Goal: Transaction & Acquisition: Obtain resource

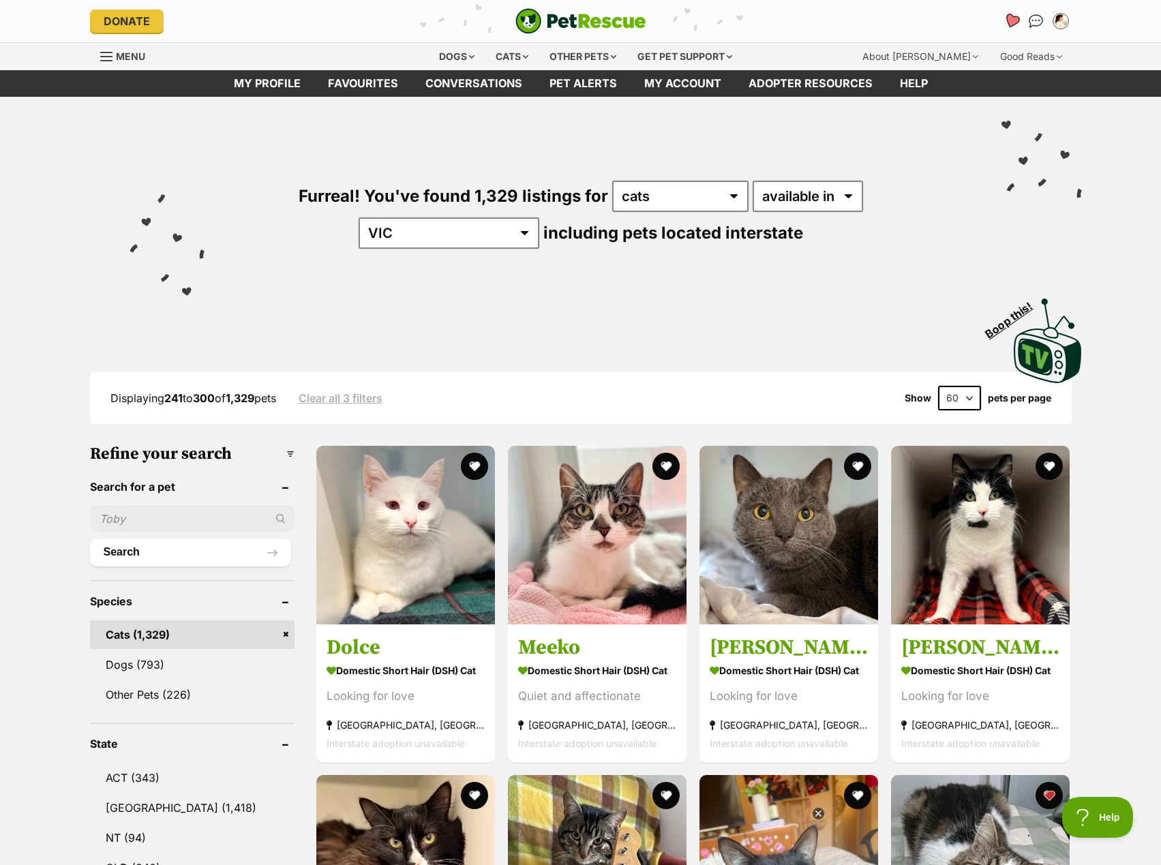
click at [1011, 20] on icon "Favourites" at bounding box center [1011, 21] width 16 height 16
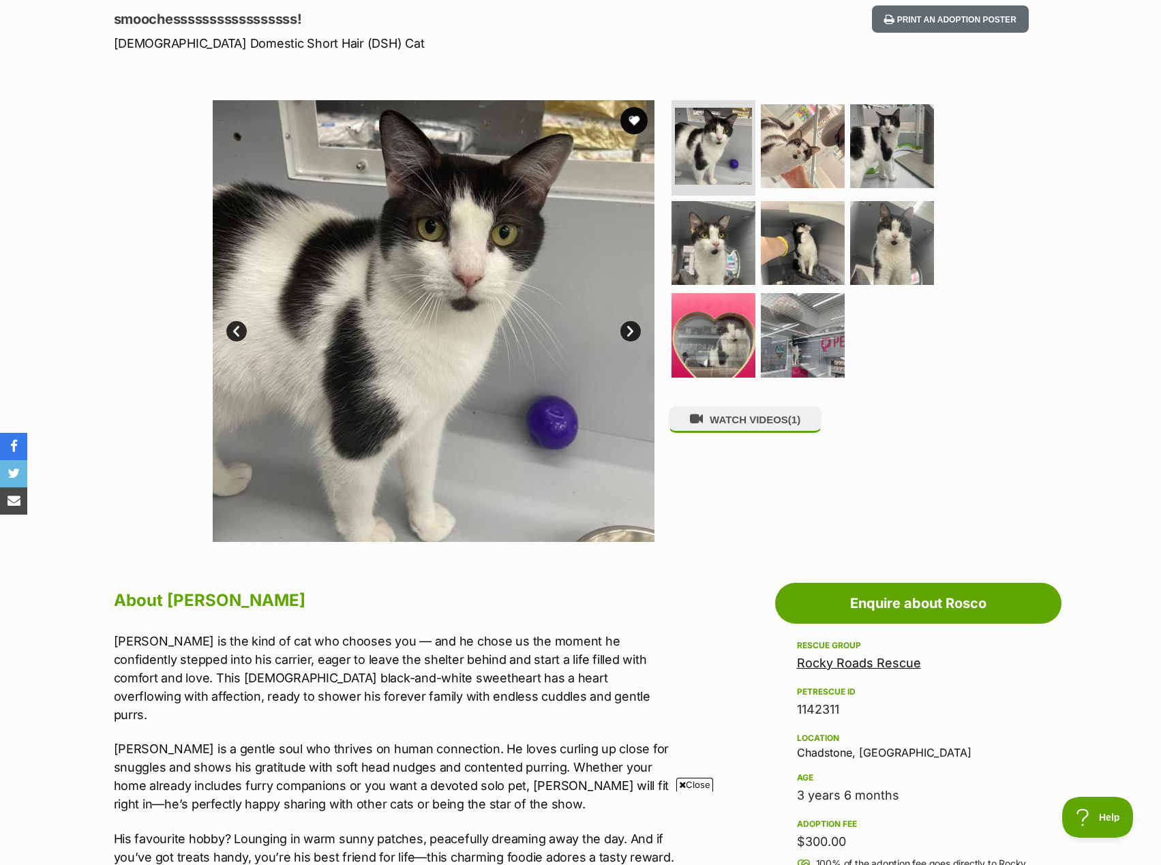
scroll to position [136, 0]
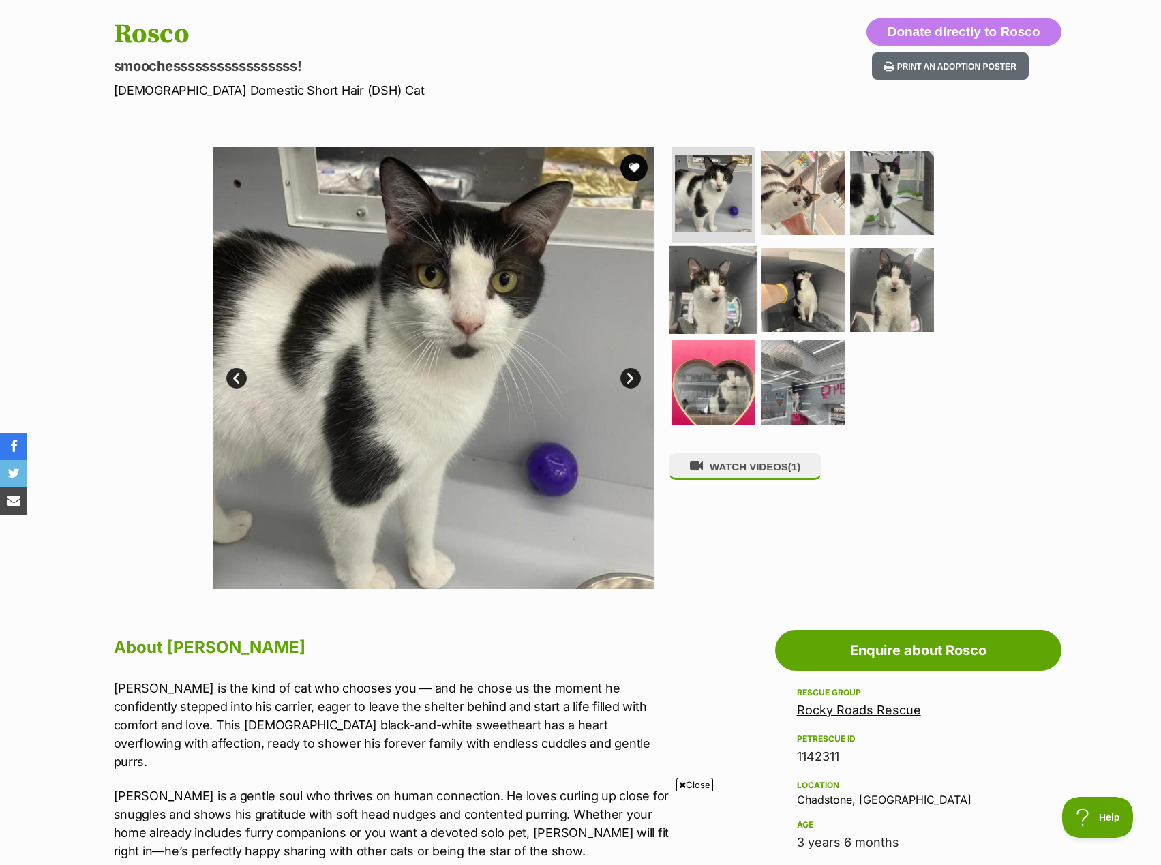
click at [730, 295] on img at bounding box center [714, 289] width 88 height 88
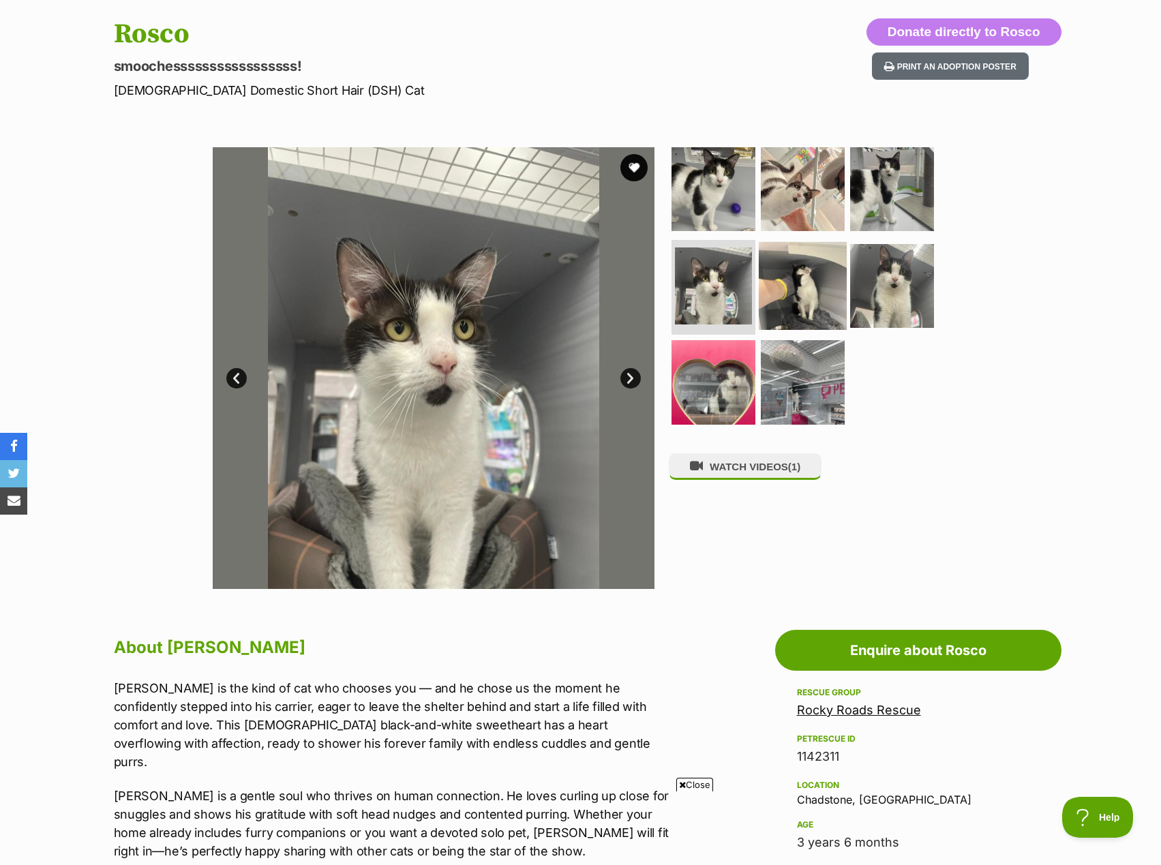
click at [781, 284] on img at bounding box center [803, 285] width 88 height 88
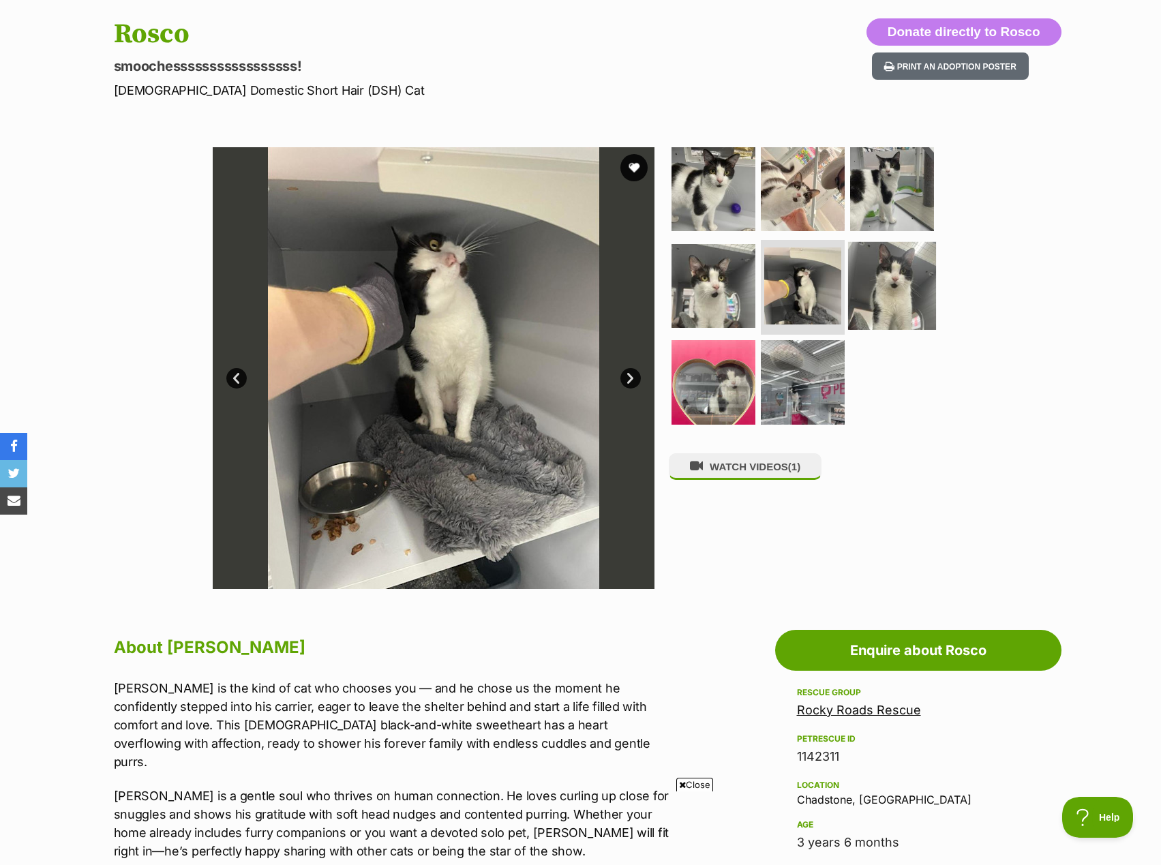
click at [889, 260] on img at bounding box center [892, 285] width 88 height 88
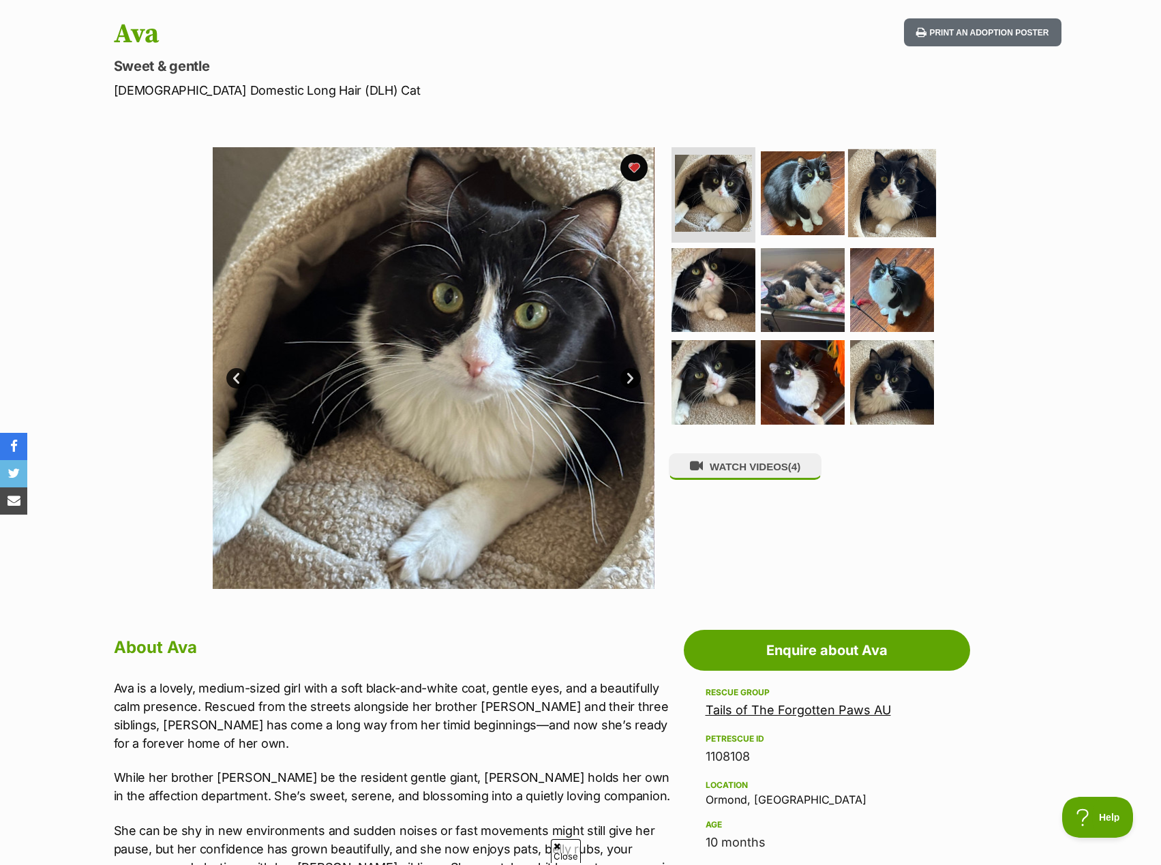
click at [882, 160] on img at bounding box center [892, 193] width 88 height 88
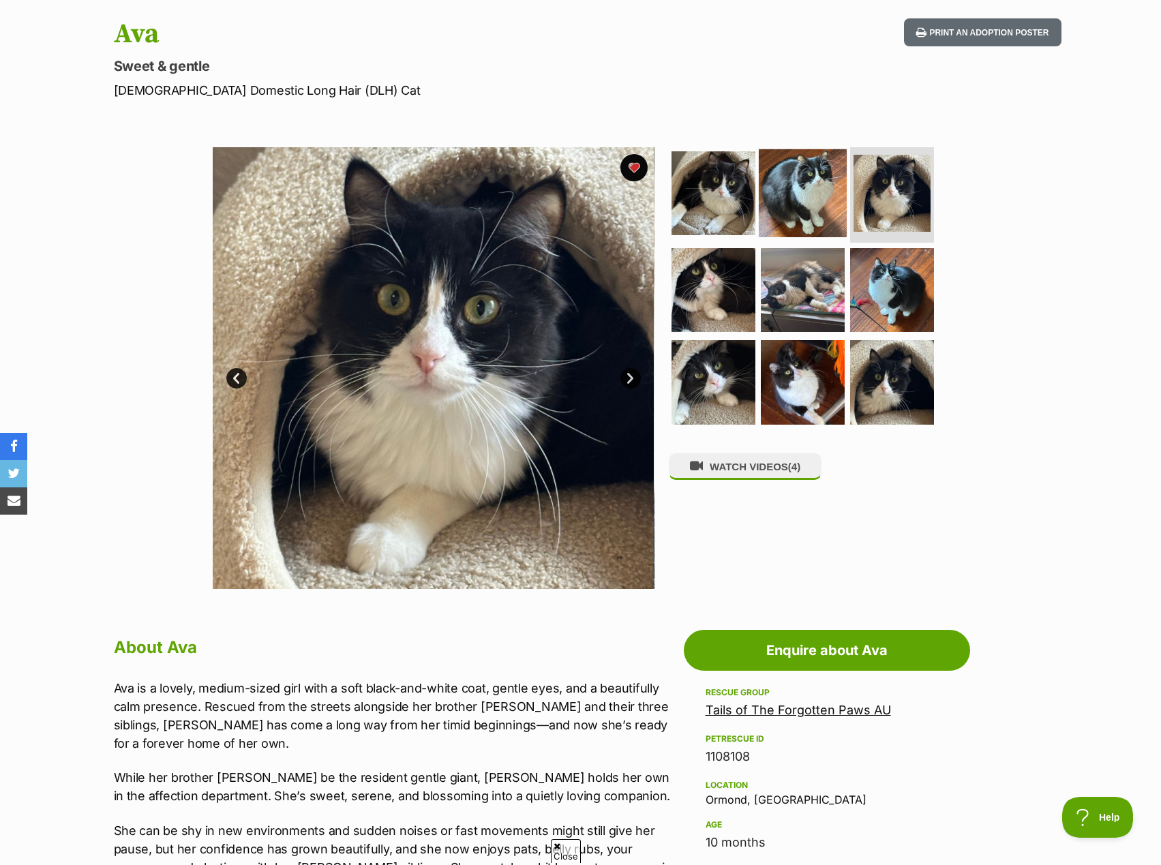
click at [822, 191] on img at bounding box center [803, 193] width 88 height 88
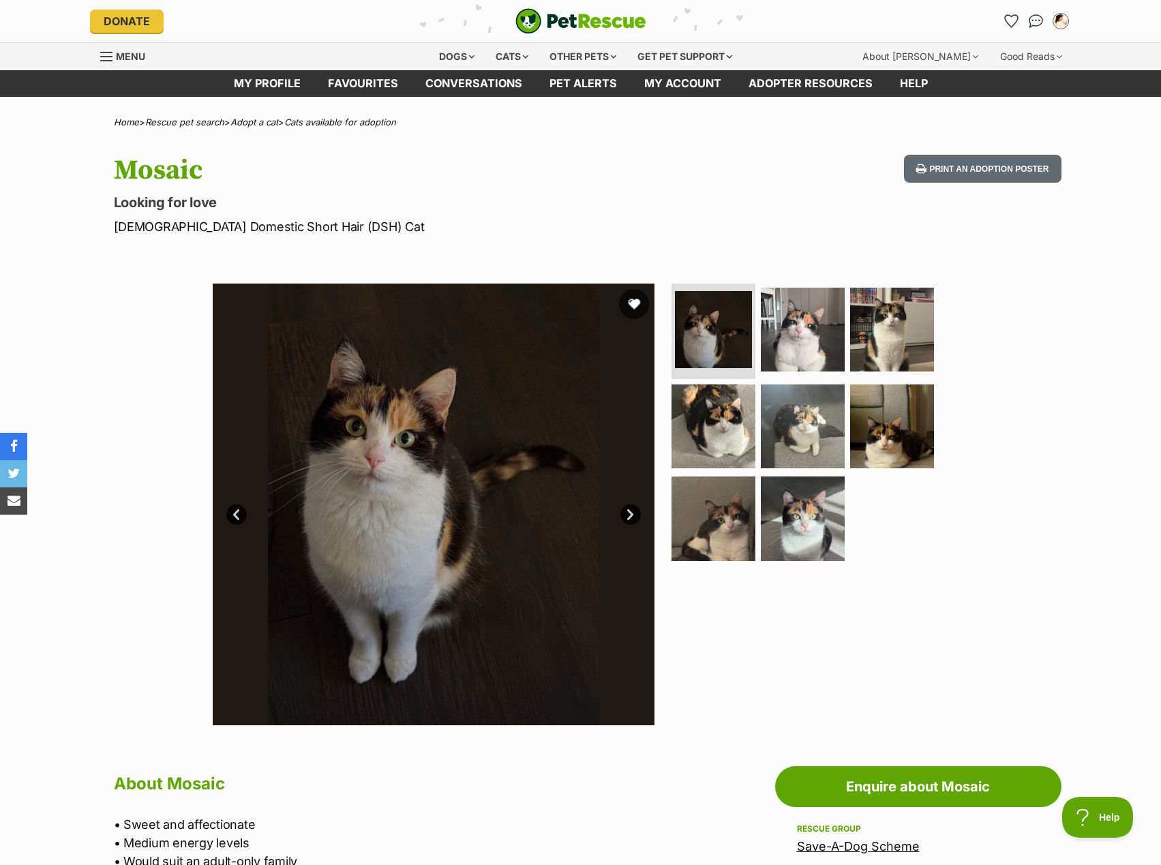
click at [636, 302] on button "favourite" at bounding box center [634, 304] width 30 height 30
click at [794, 330] on img at bounding box center [803, 330] width 88 height 88
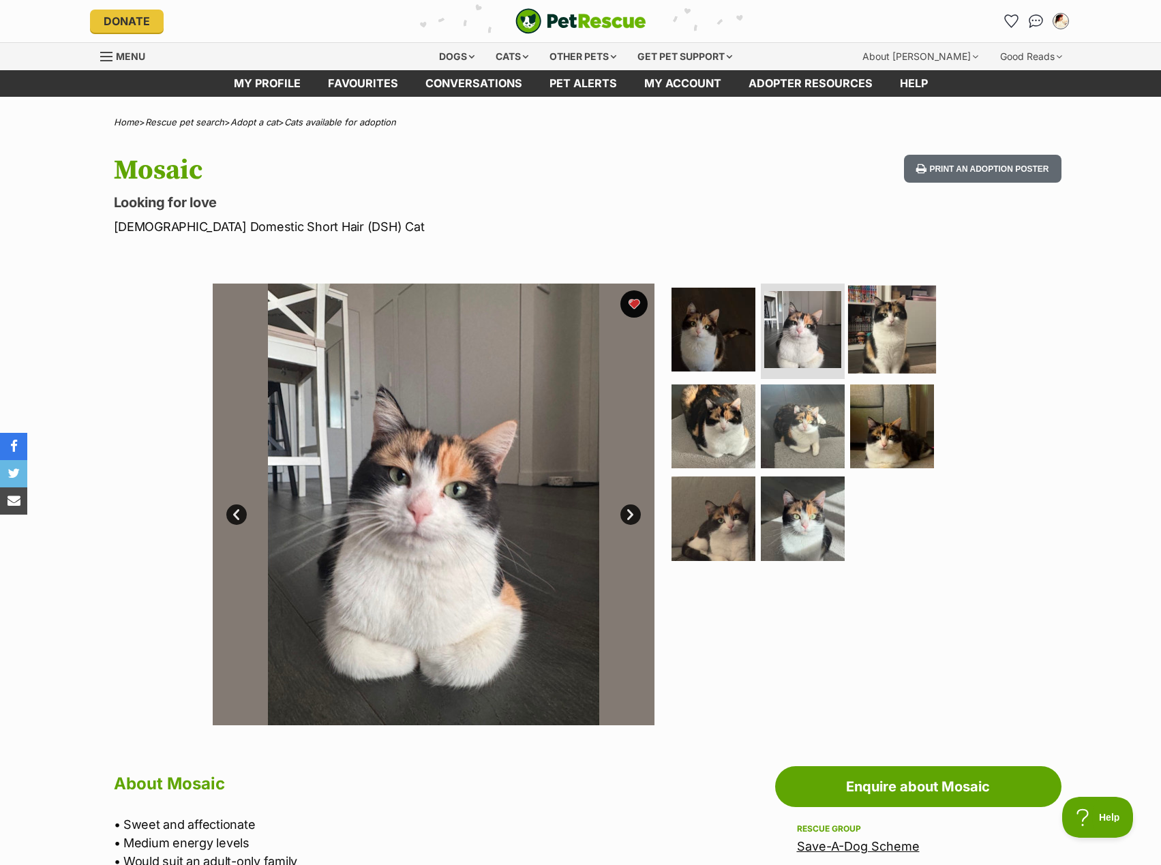
click at [915, 321] on img at bounding box center [892, 330] width 88 height 88
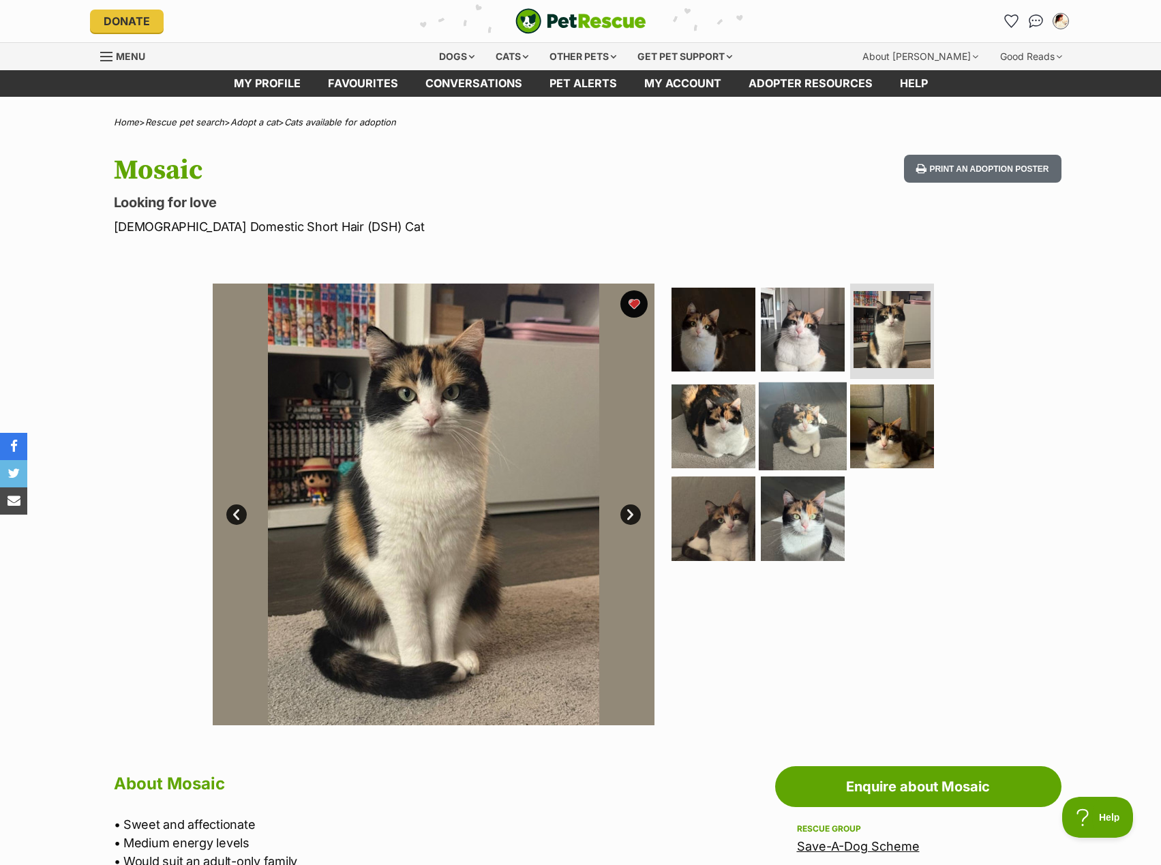
click at [781, 403] on img at bounding box center [803, 426] width 88 height 88
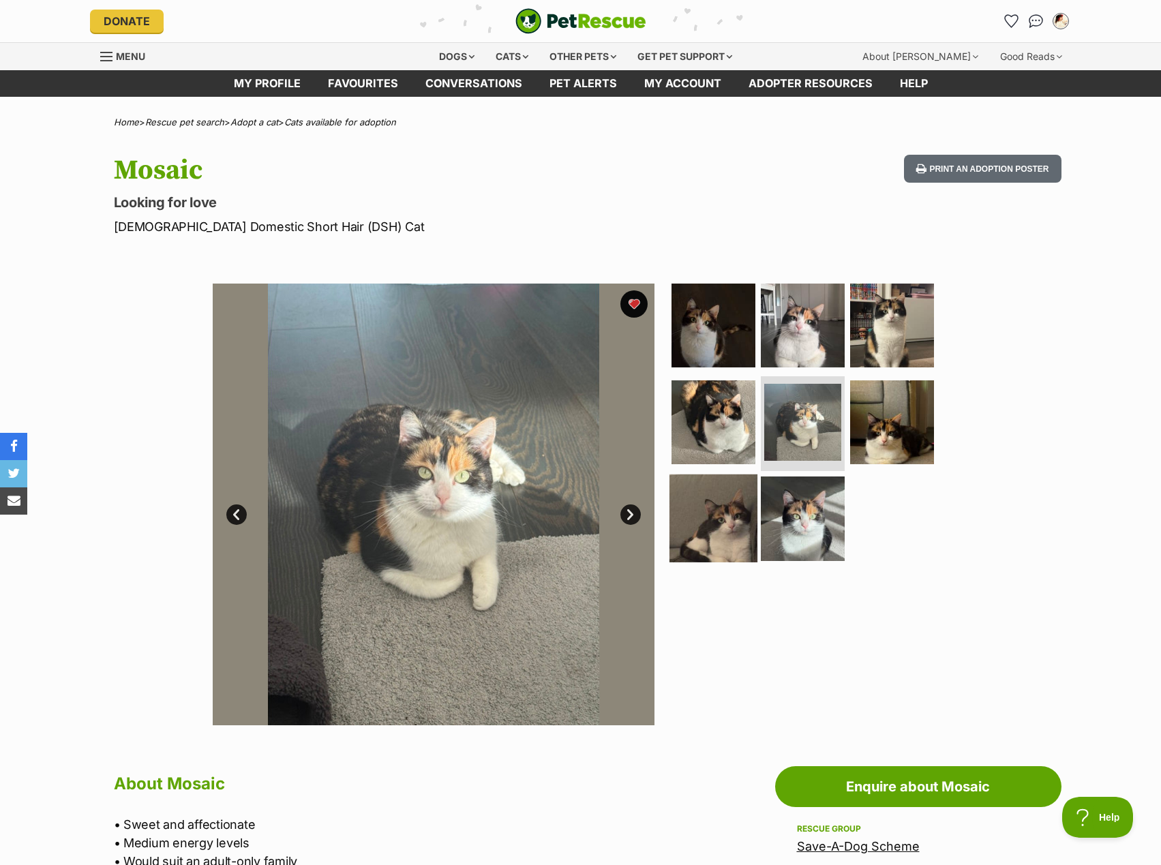
click at [726, 487] on img at bounding box center [714, 519] width 88 height 88
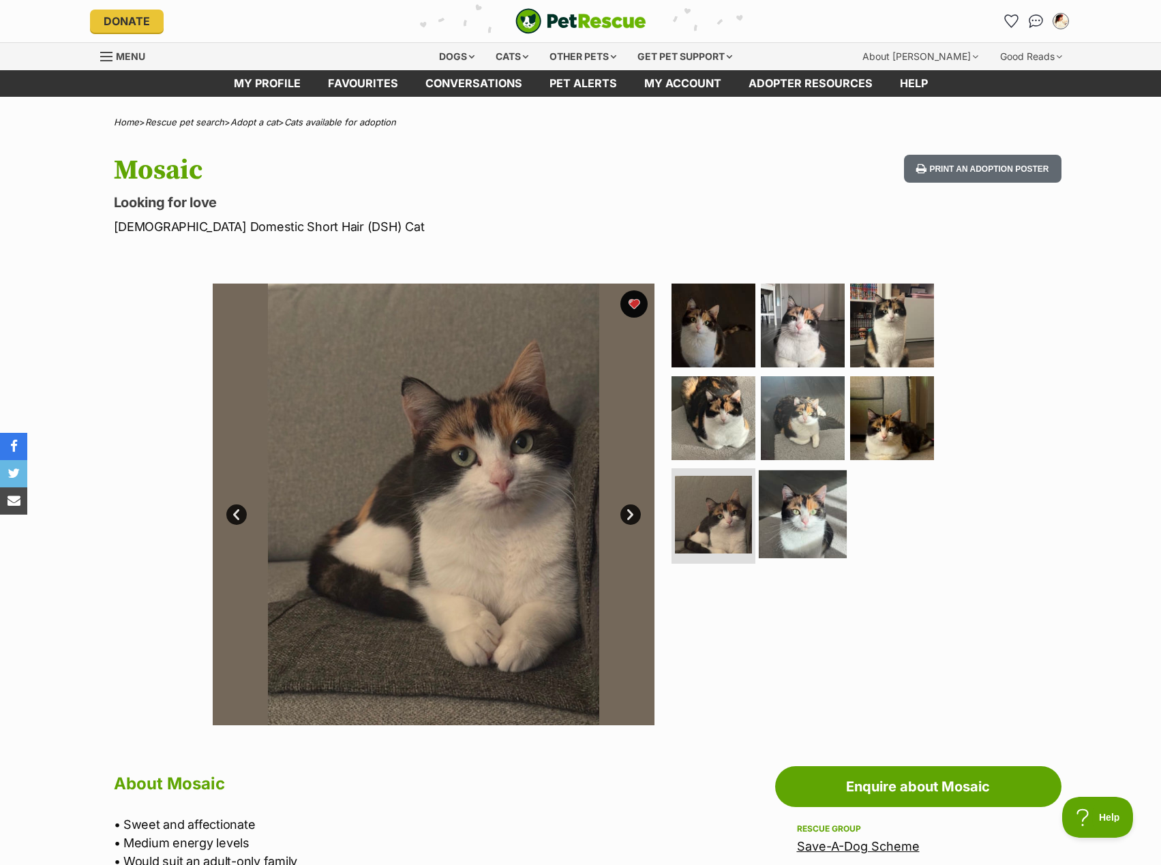
click at [804, 505] on img at bounding box center [803, 514] width 88 height 88
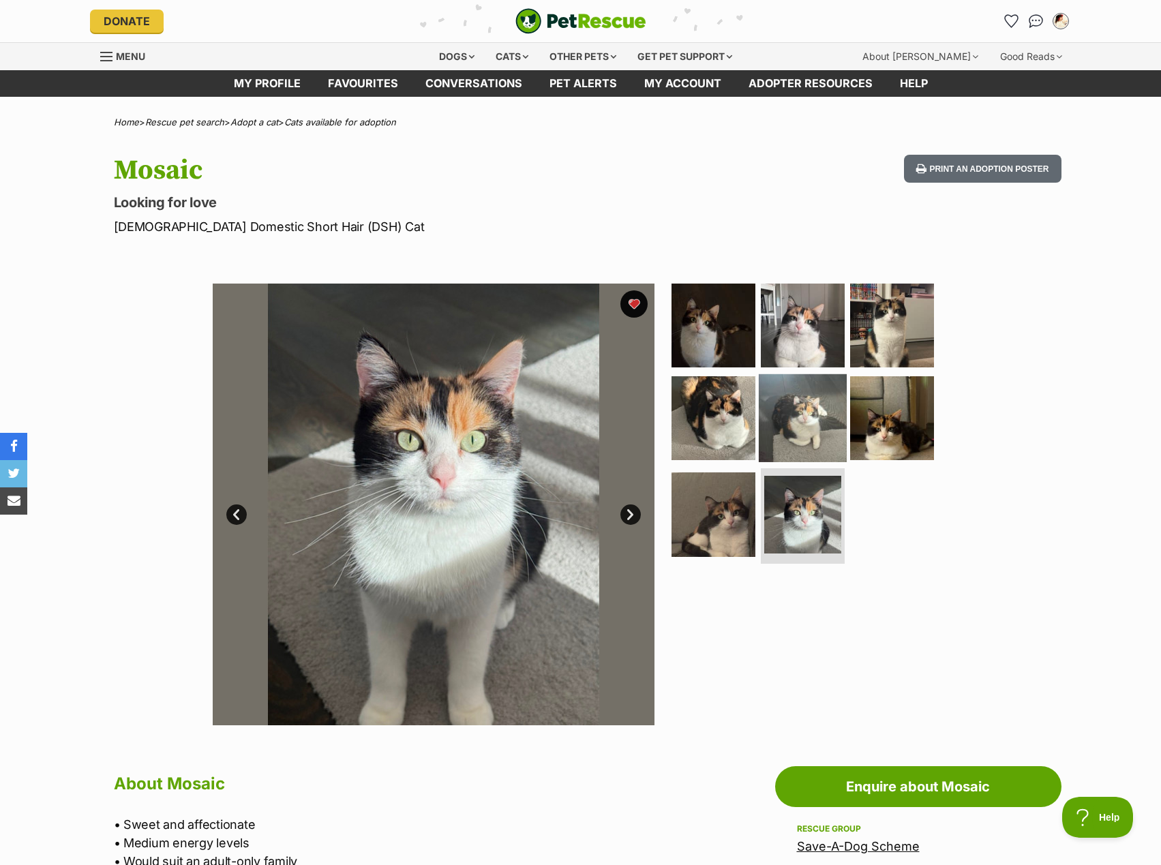
click at [792, 430] on img at bounding box center [803, 418] width 88 height 88
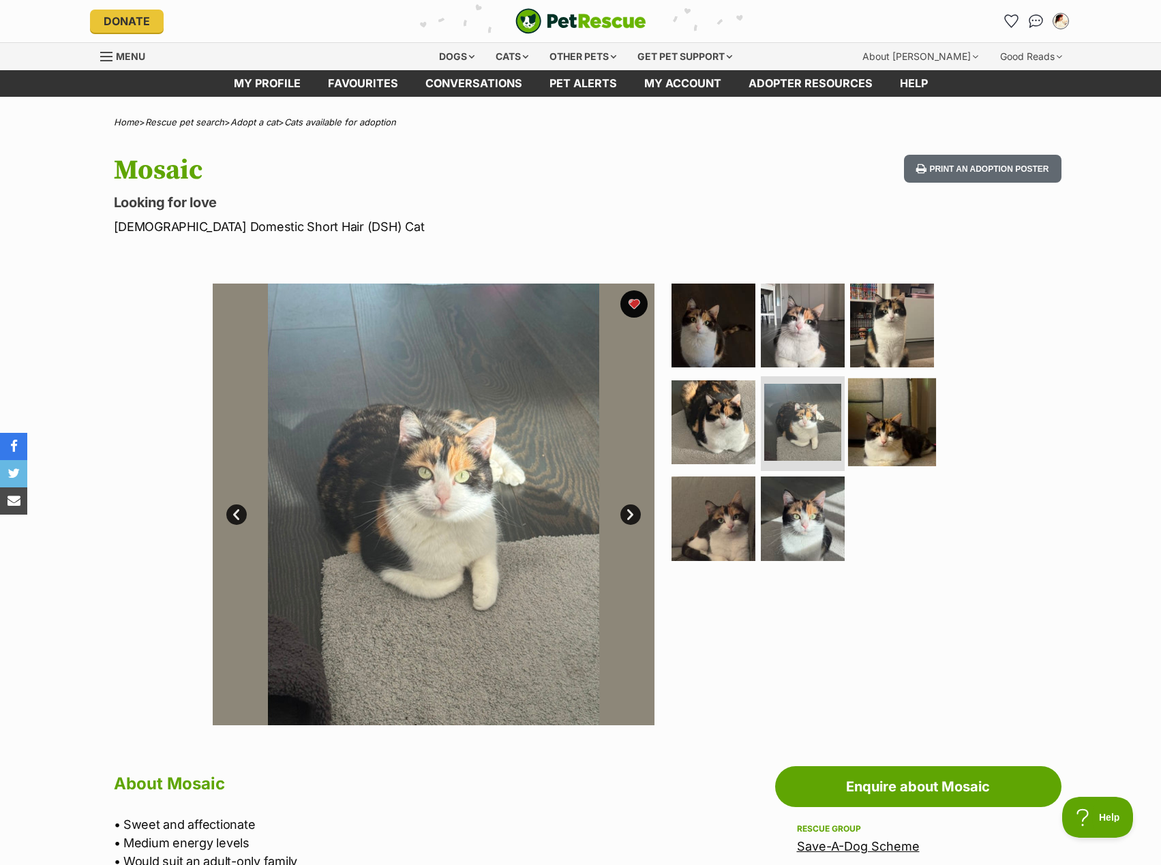
click at [880, 410] on img at bounding box center [892, 422] width 88 height 88
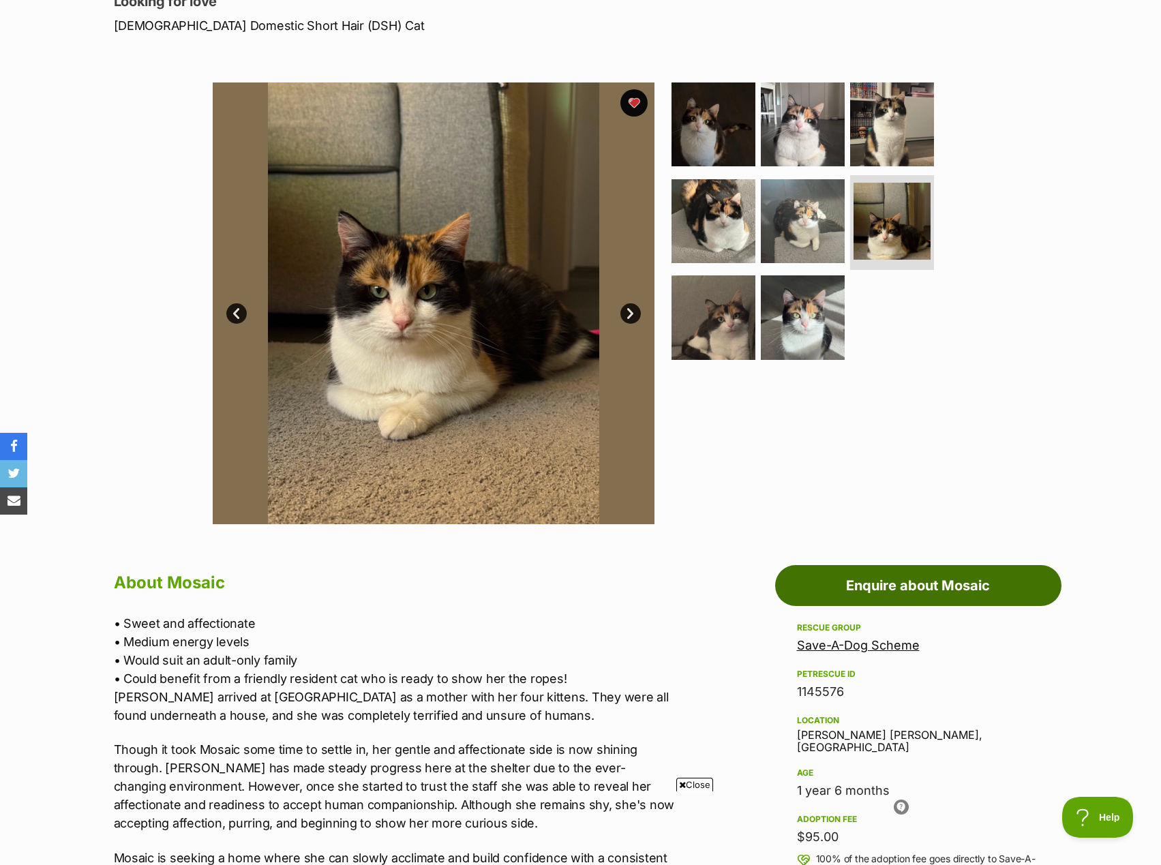
scroll to position [409, 0]
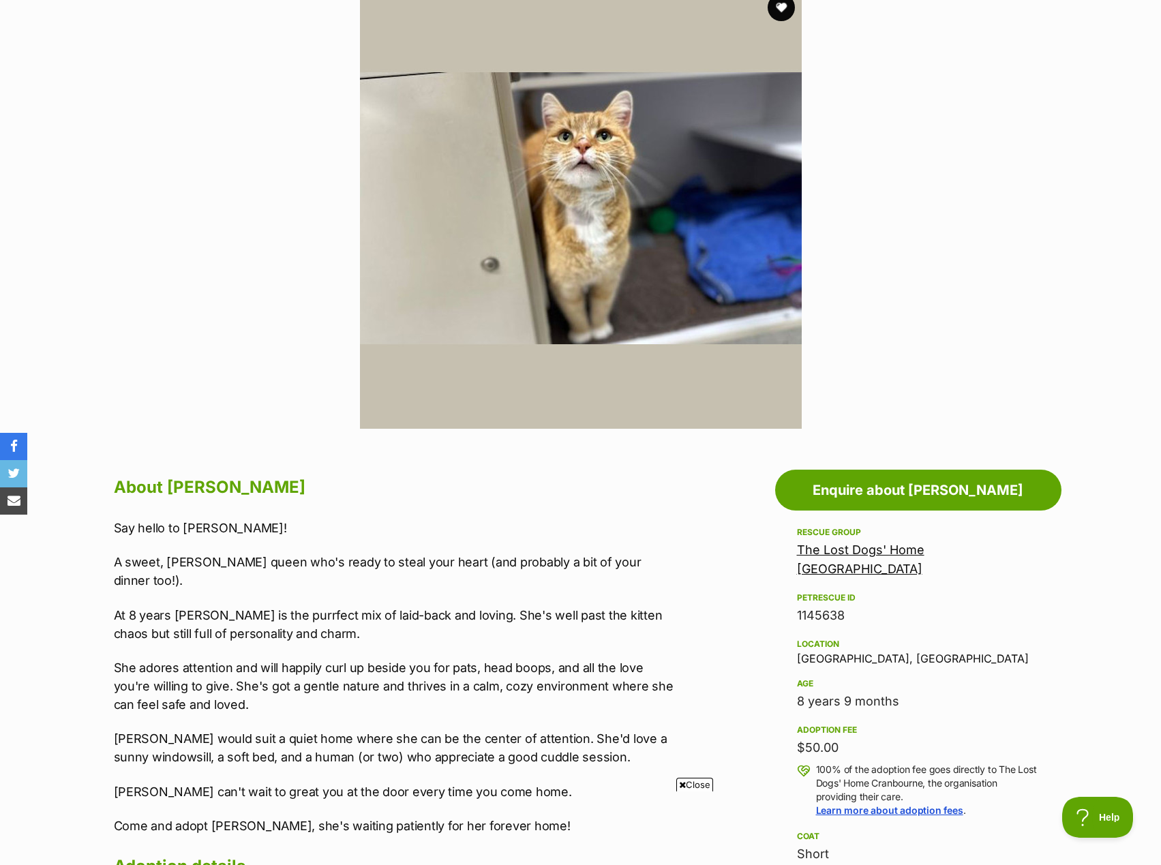
scroll to position [273, 0]
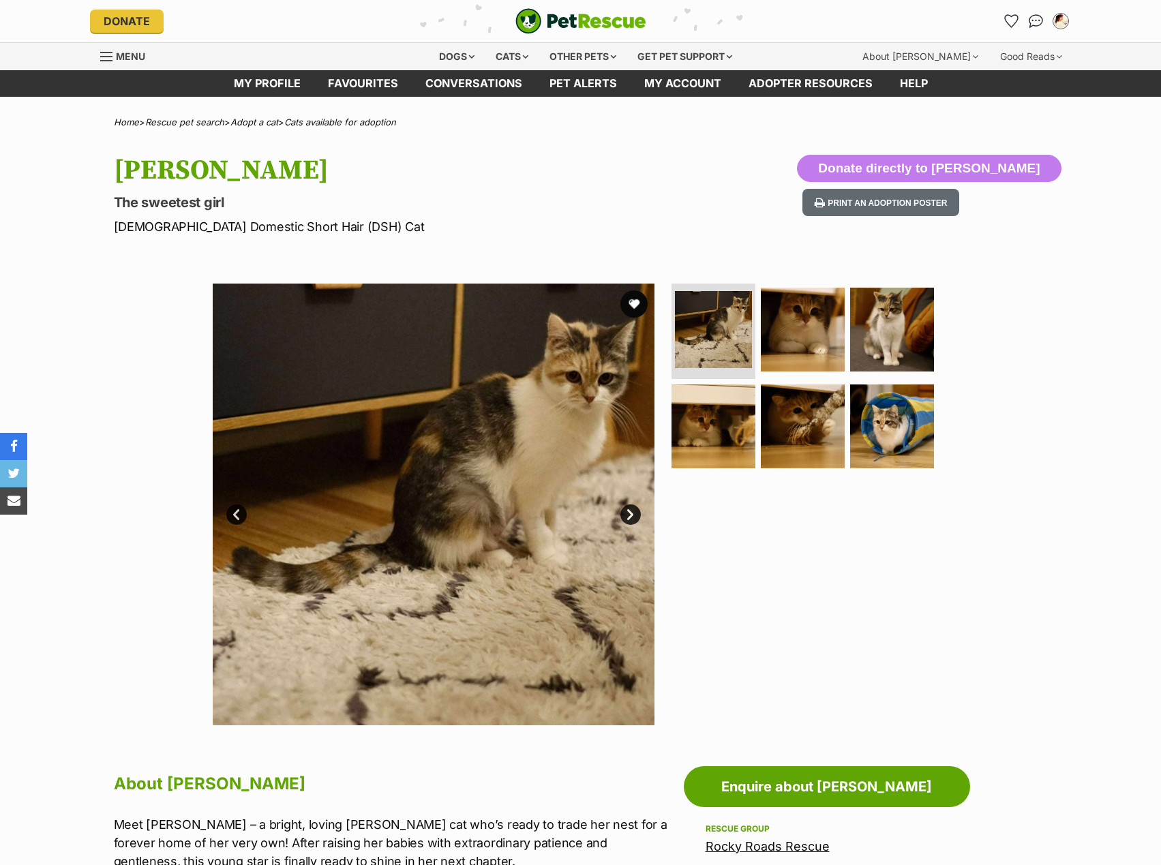
click at [812, 274] on section "Available 1 of 6 images 1 of 6 images 1 of 6 images 1 of 6 images 1 of 6 images…" at bounding box center [580, 494] width 777 height 462
click at [811, 314] on img at bounding box center [803, 330] width 88 height 88
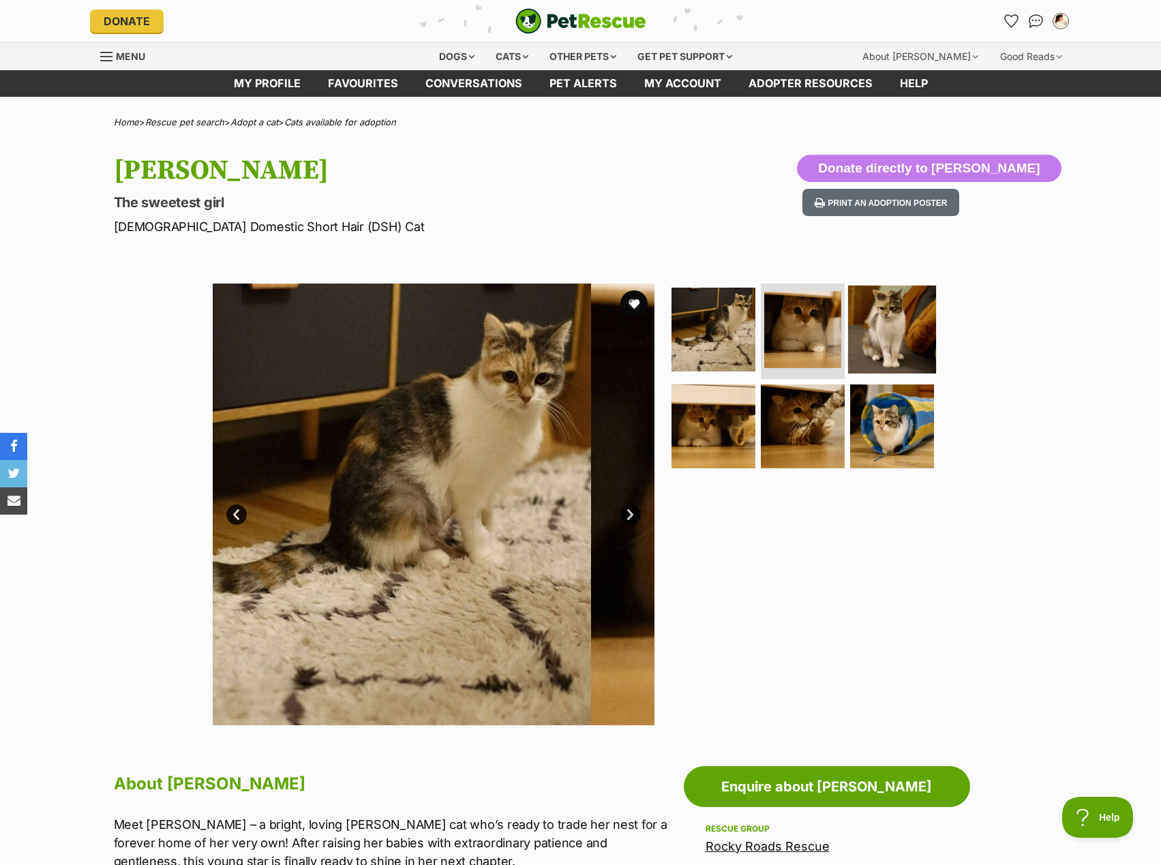
click at [910, 324] on img at bounding box center [892, 330] width 88 height 88
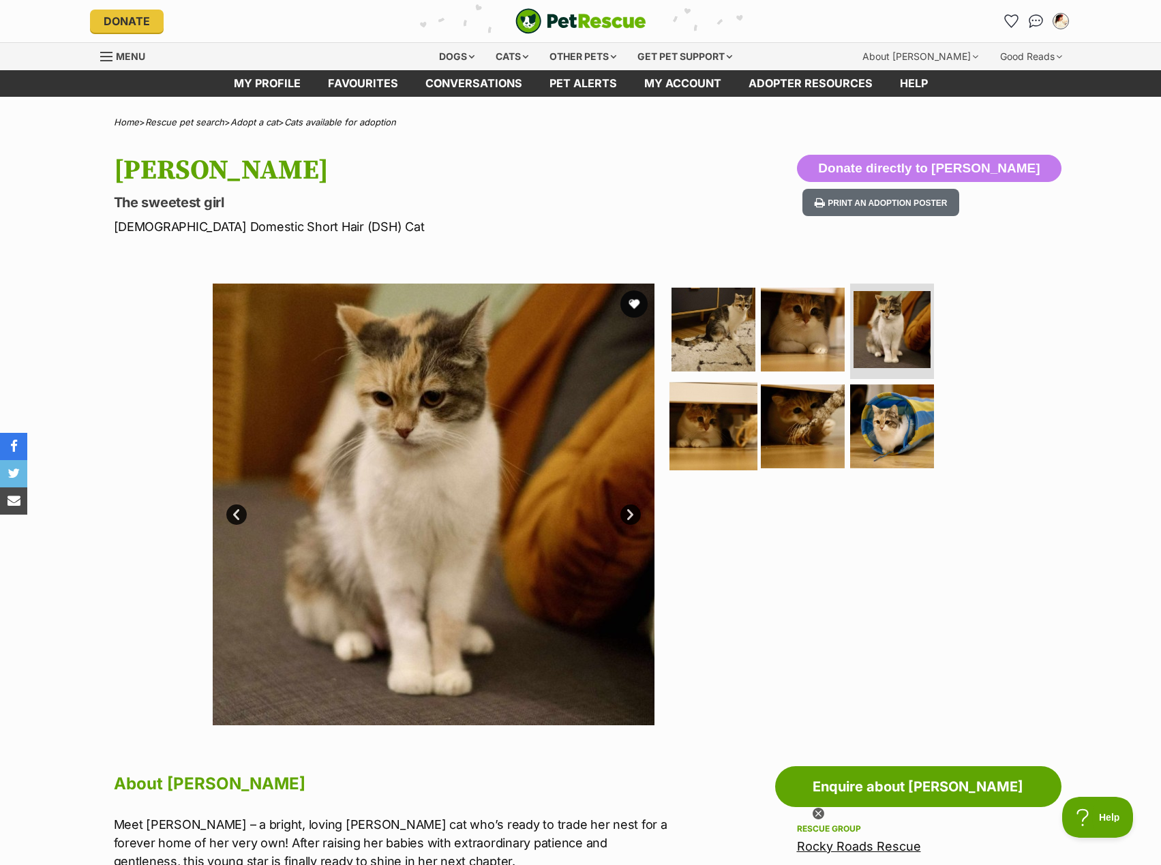
click at [738, 416] on img at bounding box center [714, 426] width 88 height 88
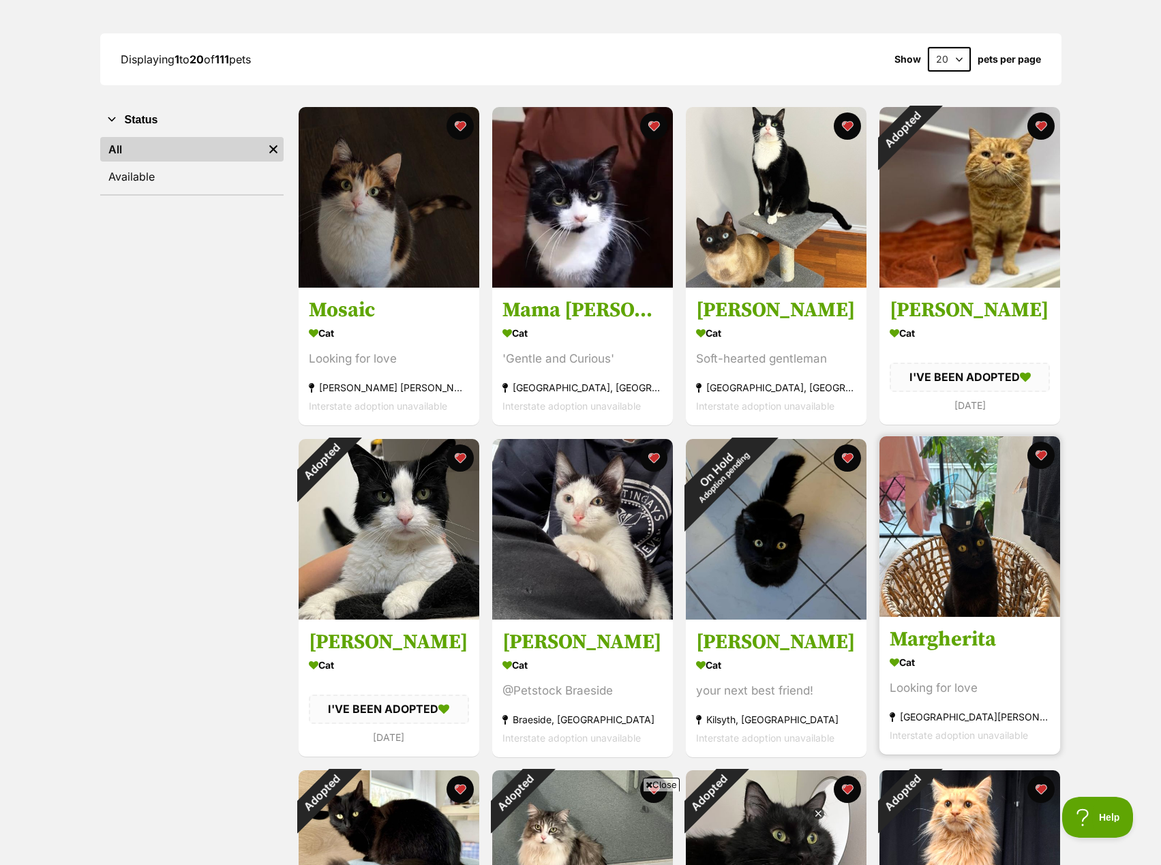
scroll to position [341, 0]
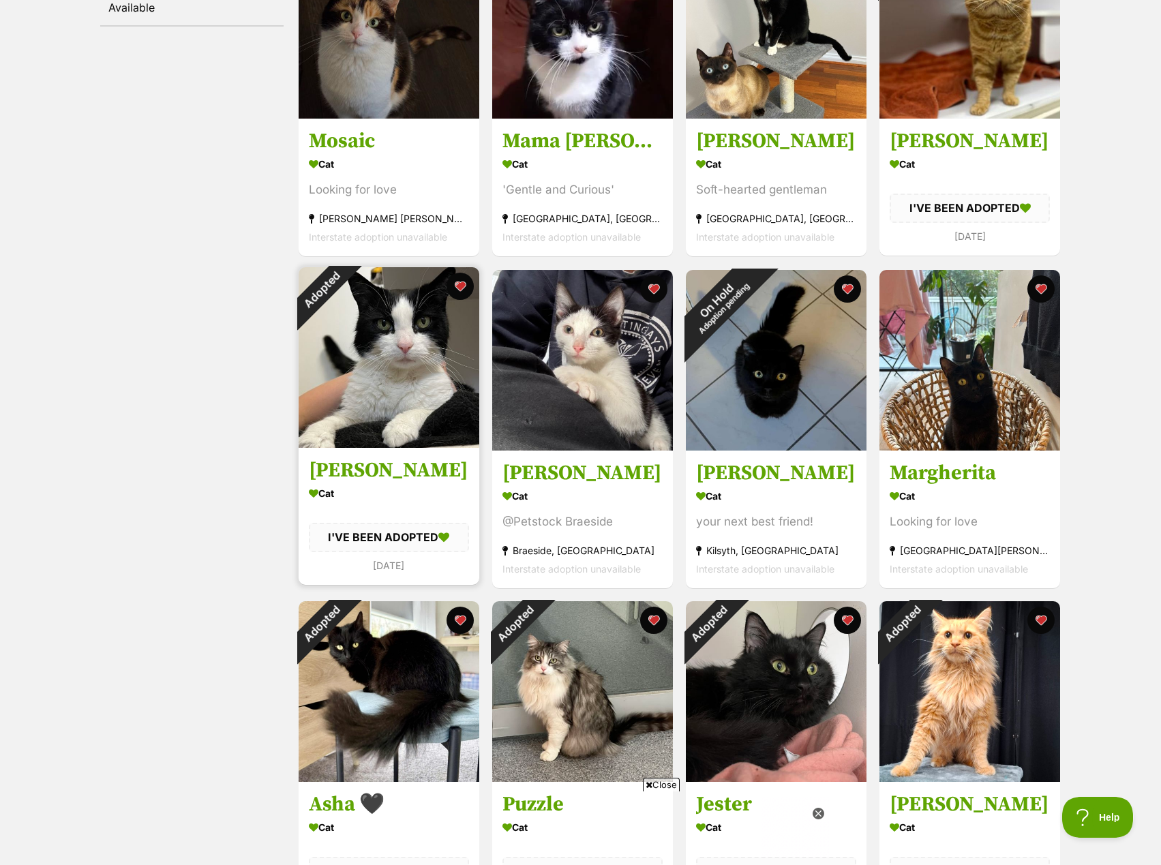
click at [357, 385] on img at bounding box center [389, 357] width 181 height 181
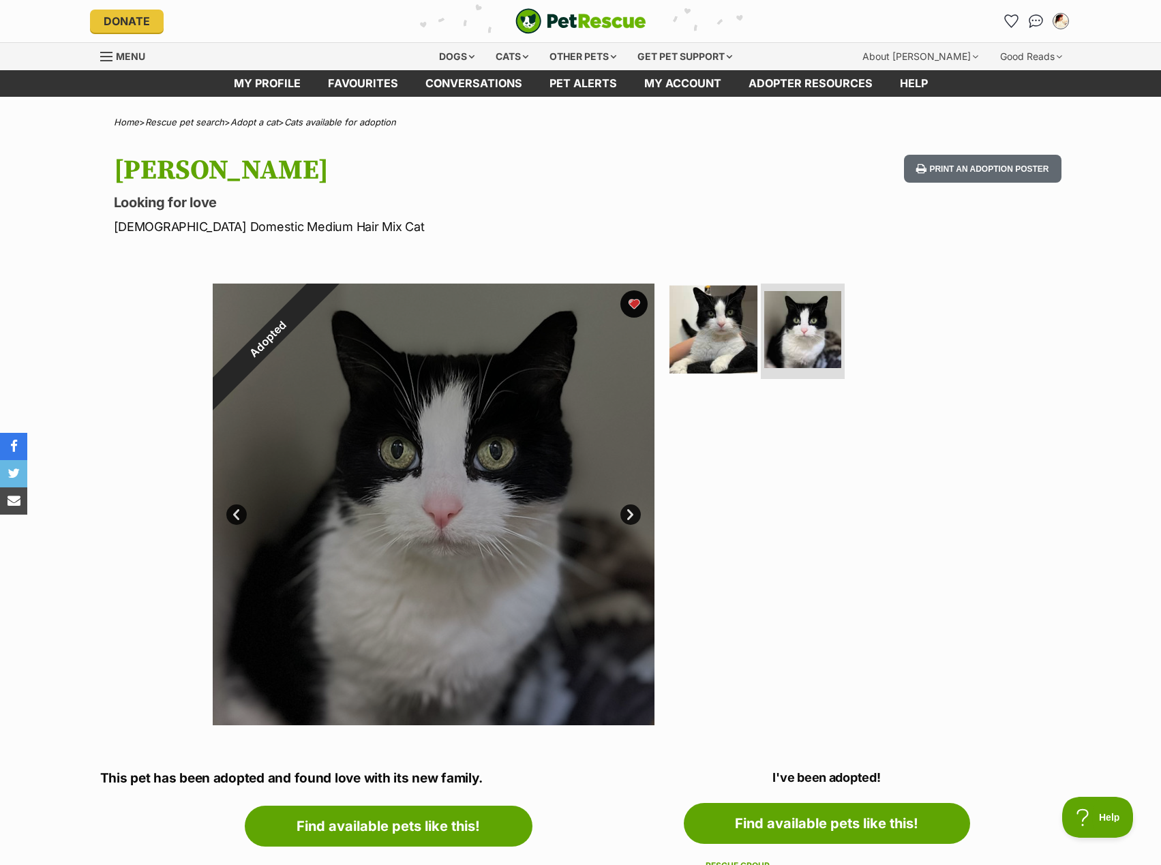
click at [749, 332] on img at bounding box center [714, 330] width 88 height 88
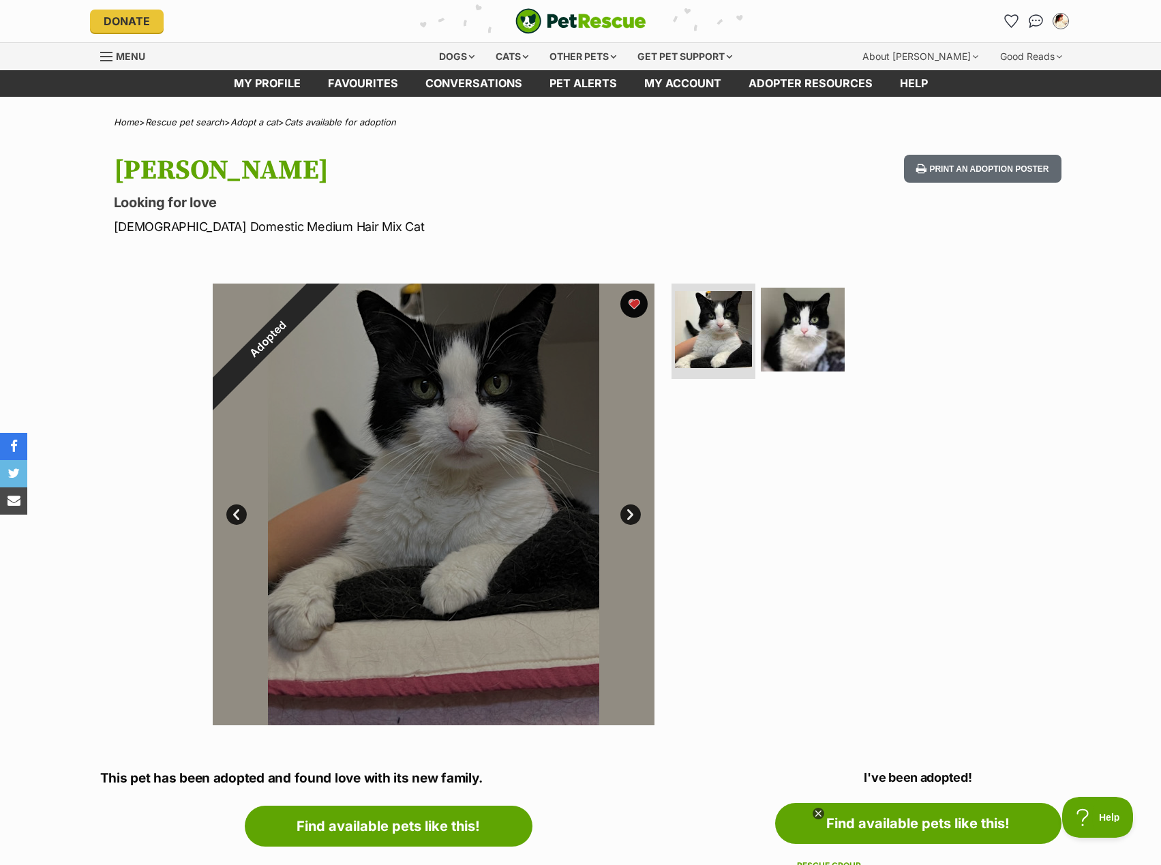
click at [869, 361] on ul at bounding box center [809, 334] width 280 height 101
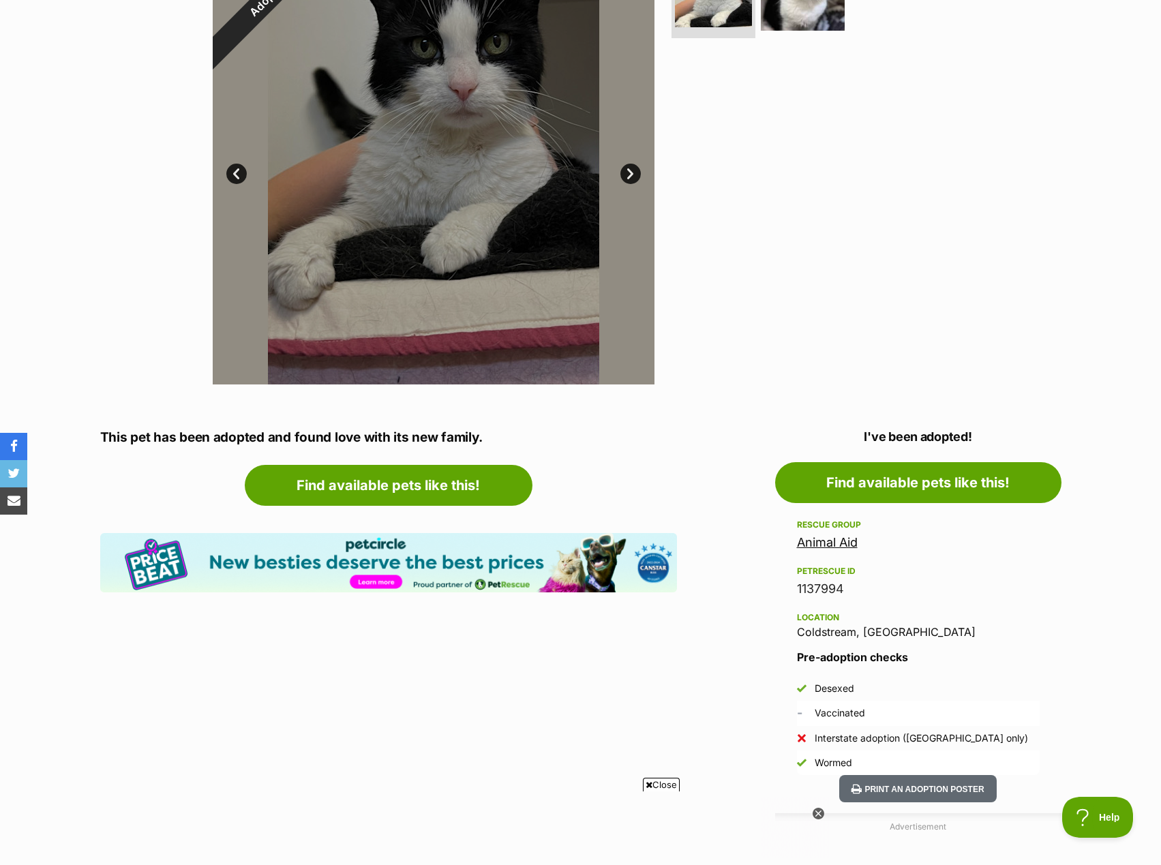
click at [824, 540] on link "Animal Aid" at bounding box center [827, 542] width 61 height 14
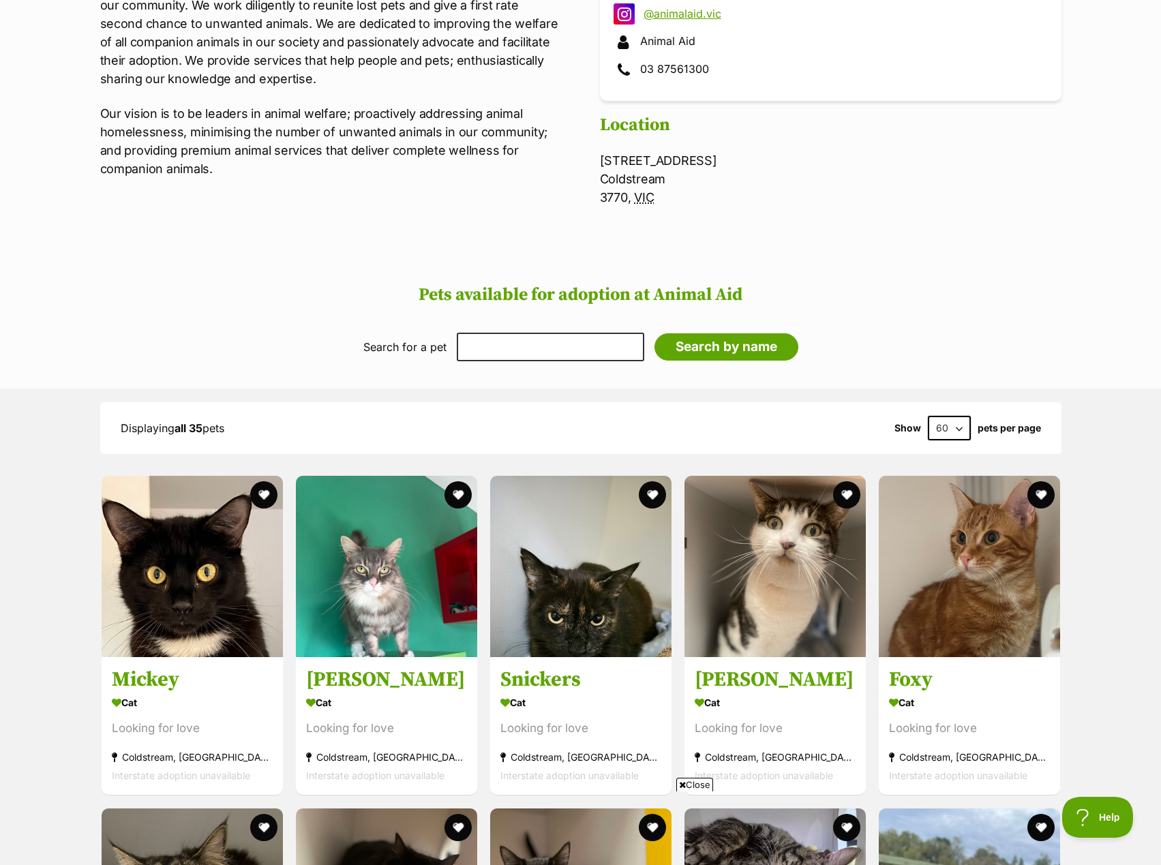
scroll to position [409, 0]
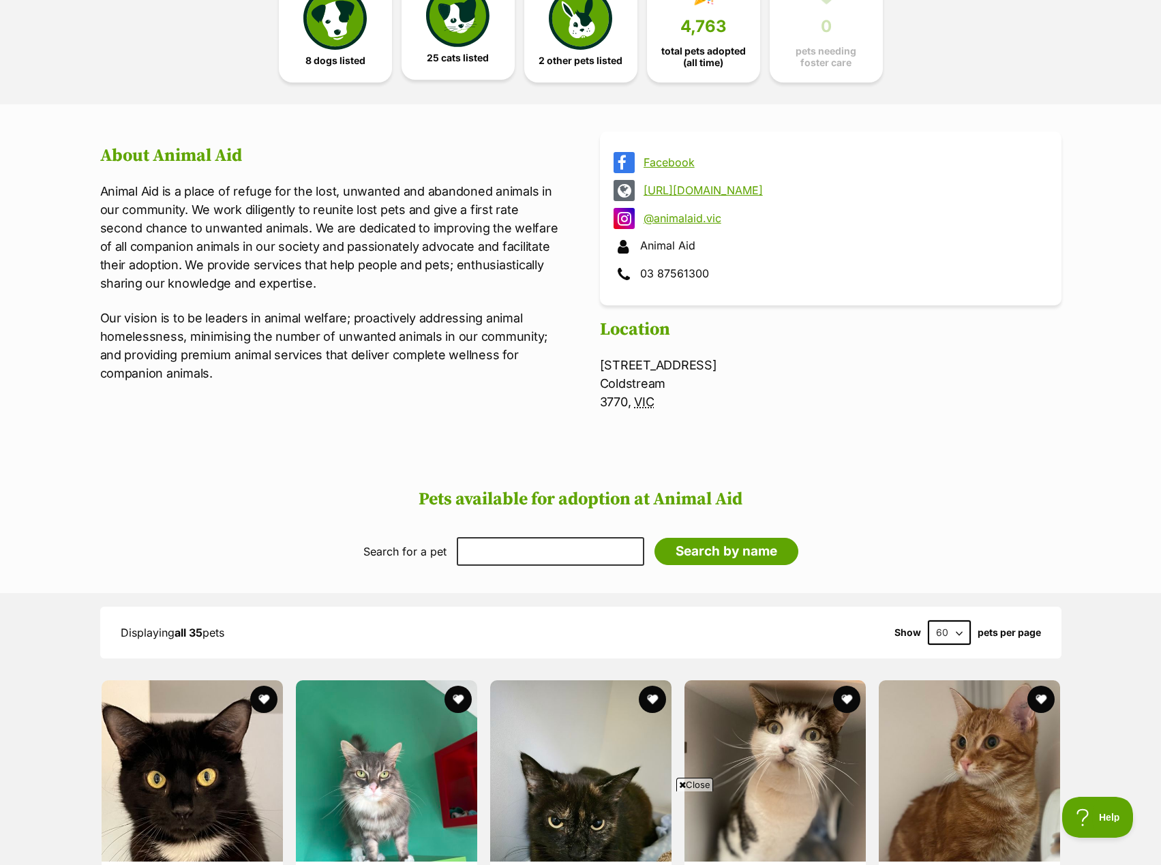
click at [470, 52] on span "25 cats listed" at bounding box center [458, 57] width 62 height 11
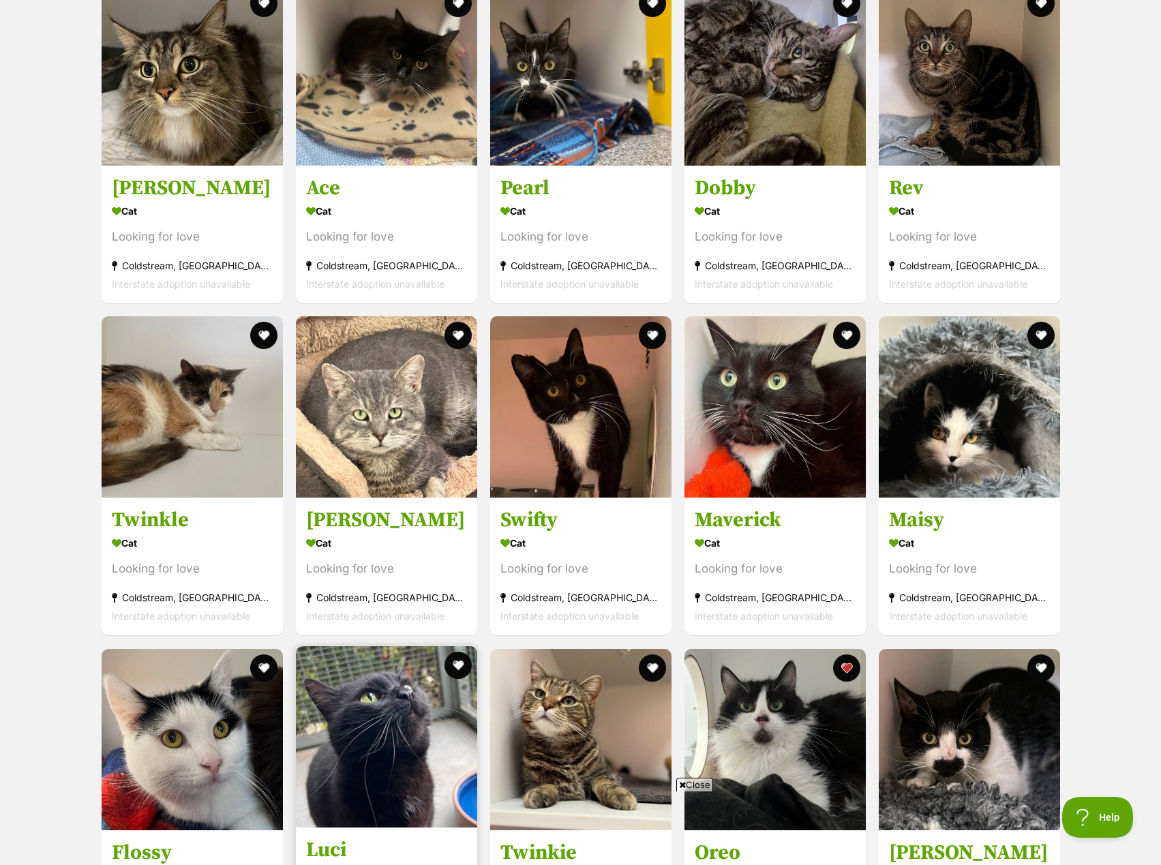
scroll to position [1444, 0]
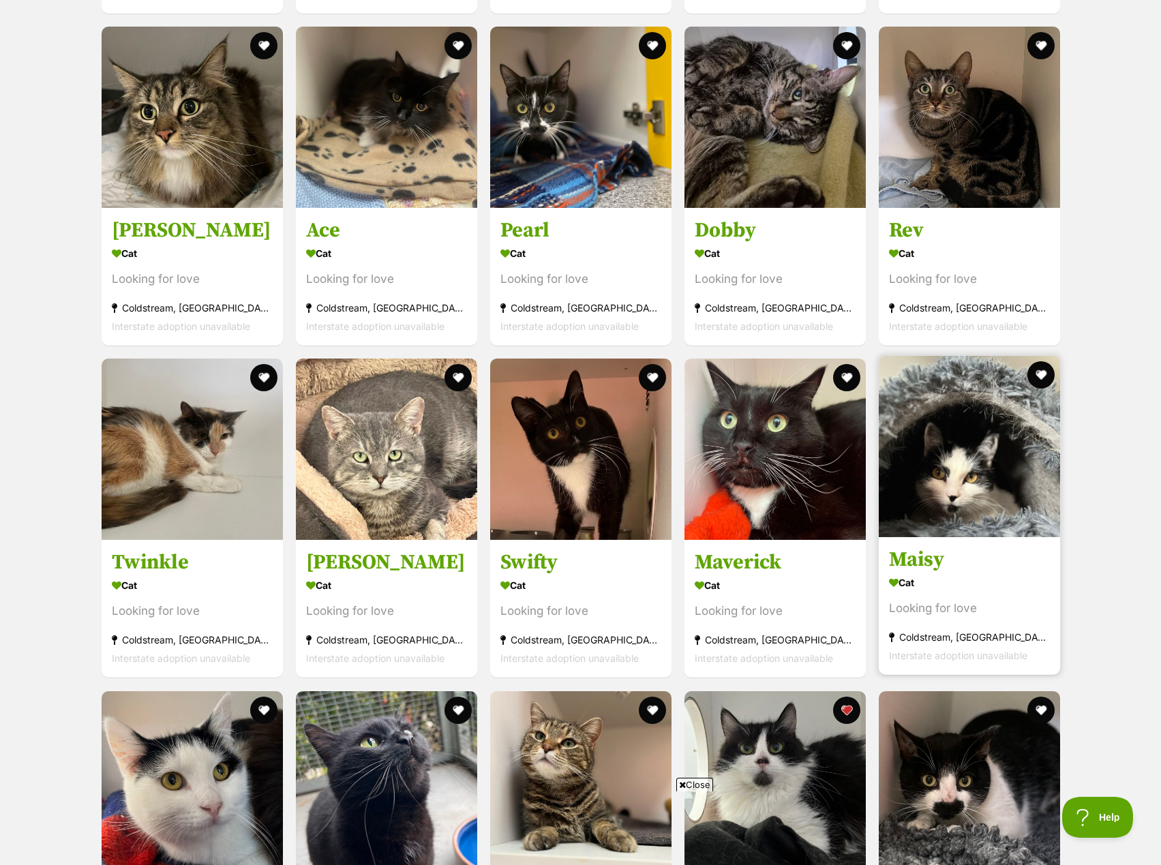
click at [950, 478] on img at bounding box center [969, 446] width 181 height 181
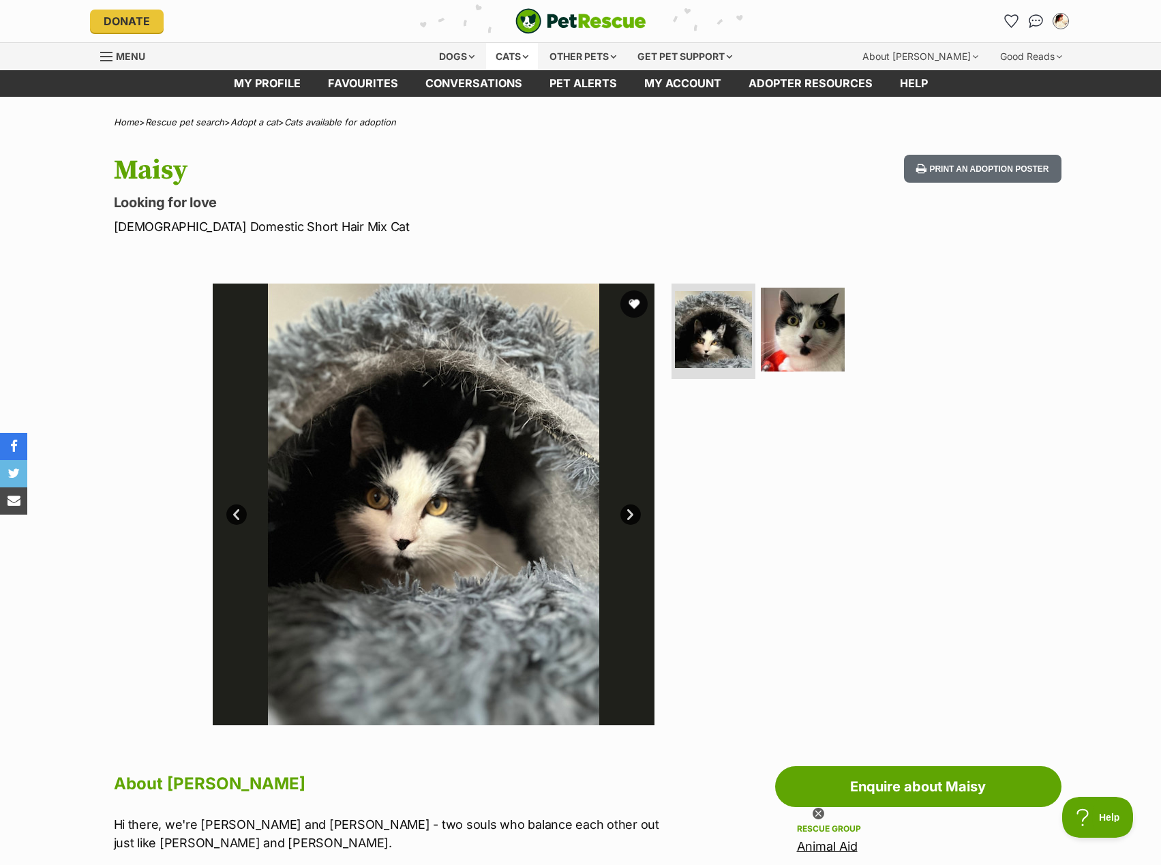
click at [532, 53] on div "Cats" at bounding box center [512, 56] width 52 height 27
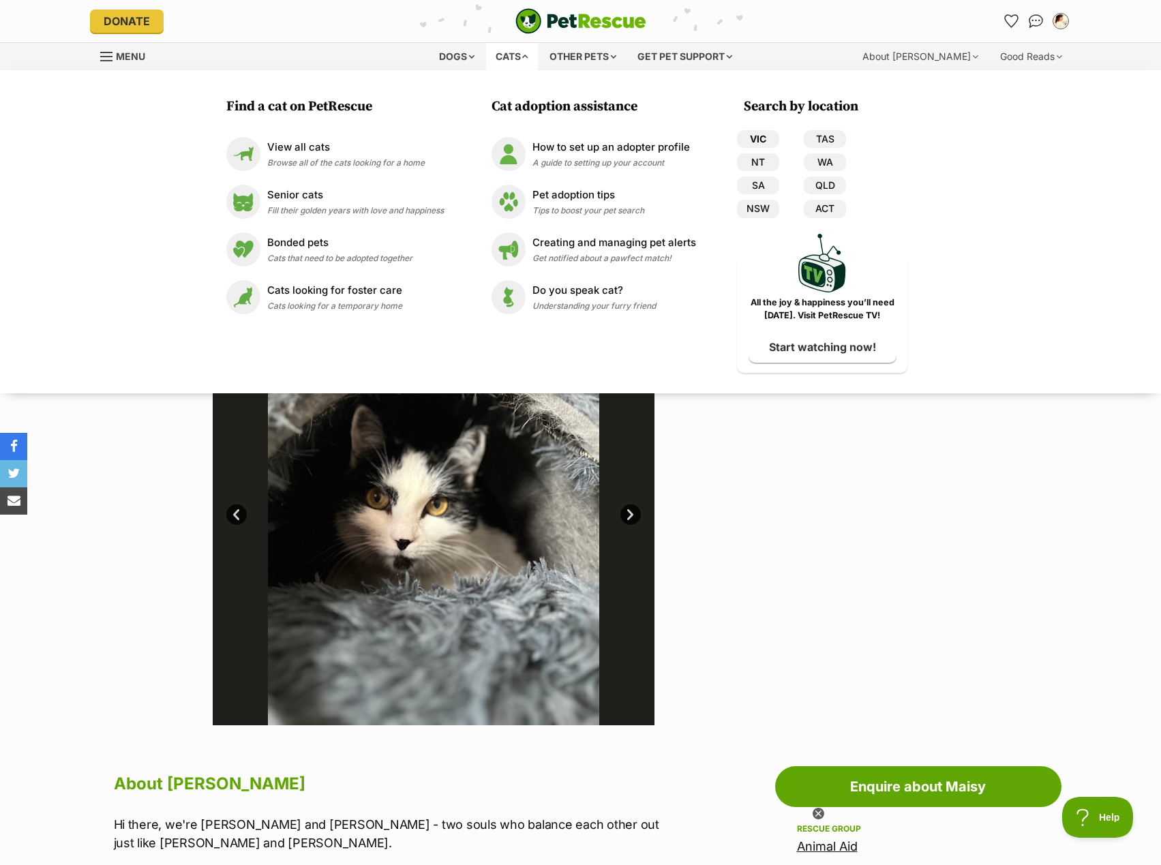
click at [769, 134] on link "VIC" at bounding box center [758, 139] width 42 height 18
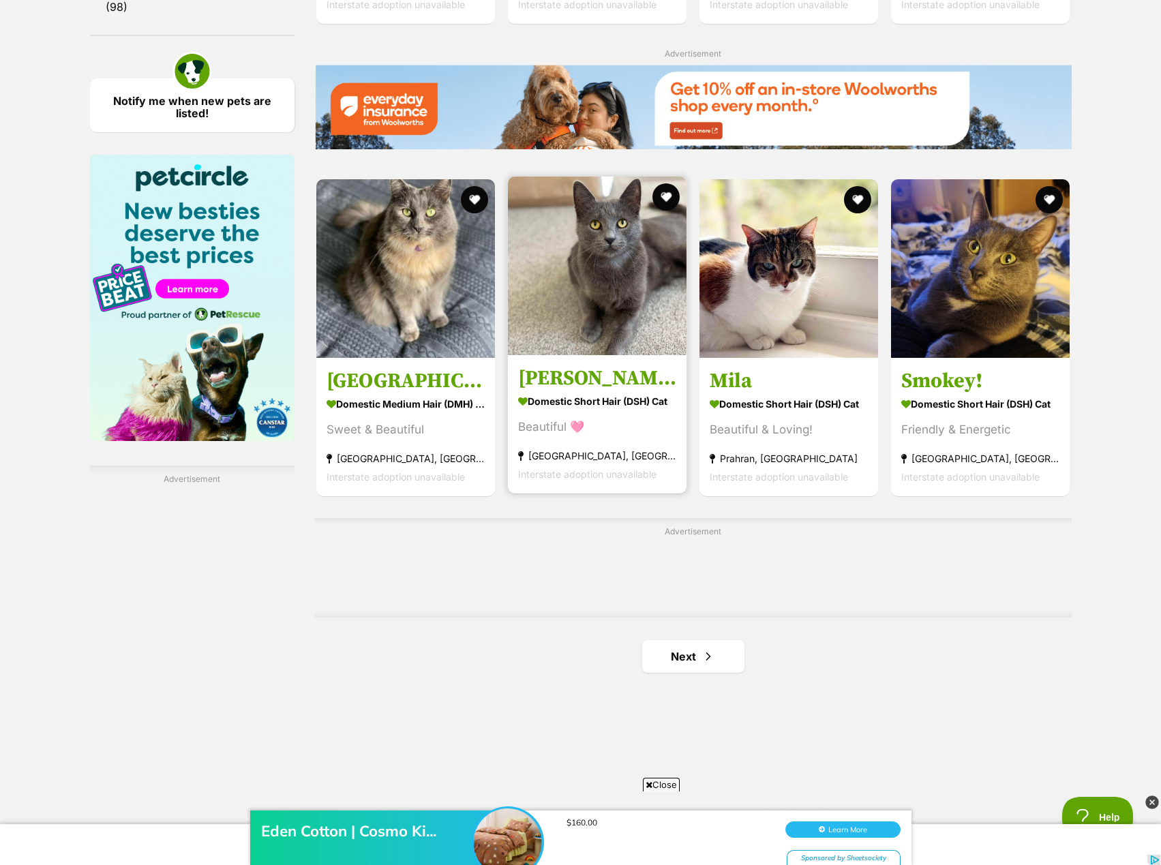
scroll to position [2318, 0]
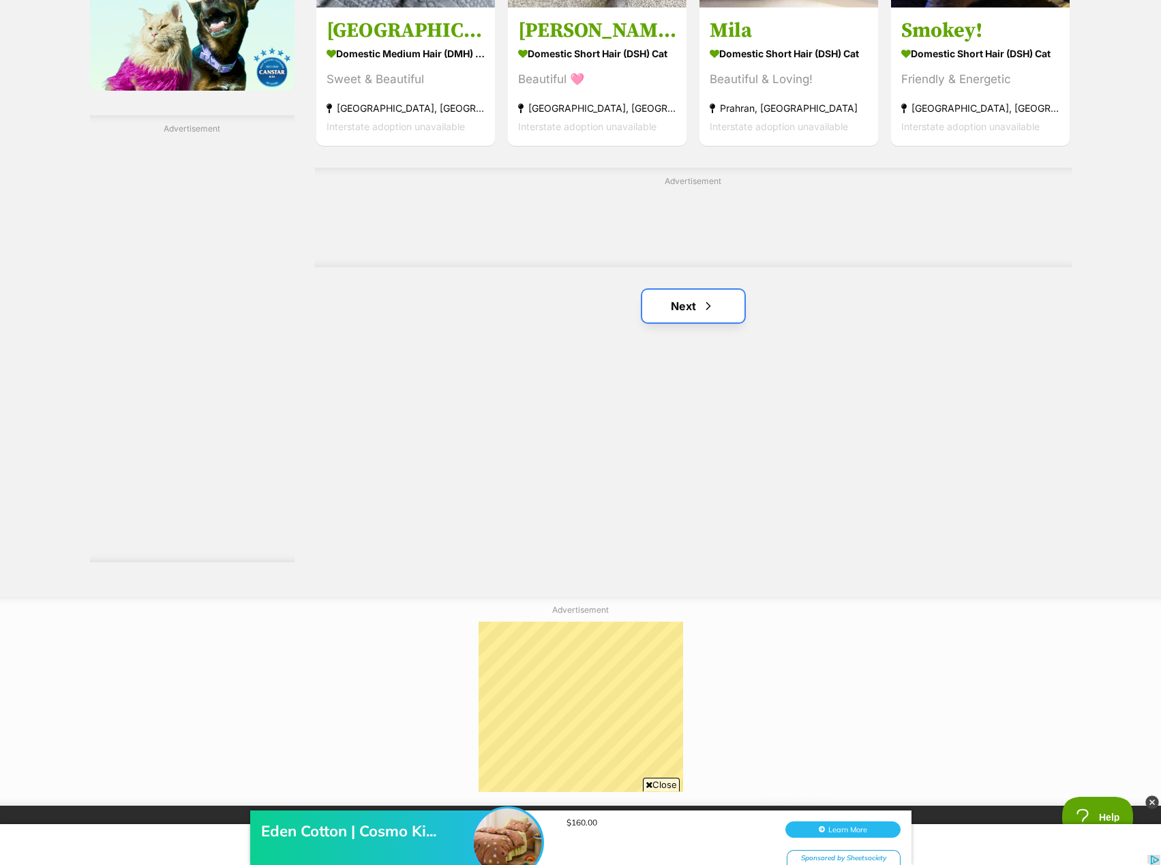
click at [675, 292] on link "Next" at bounding box center [693, 306] width 102 height 33
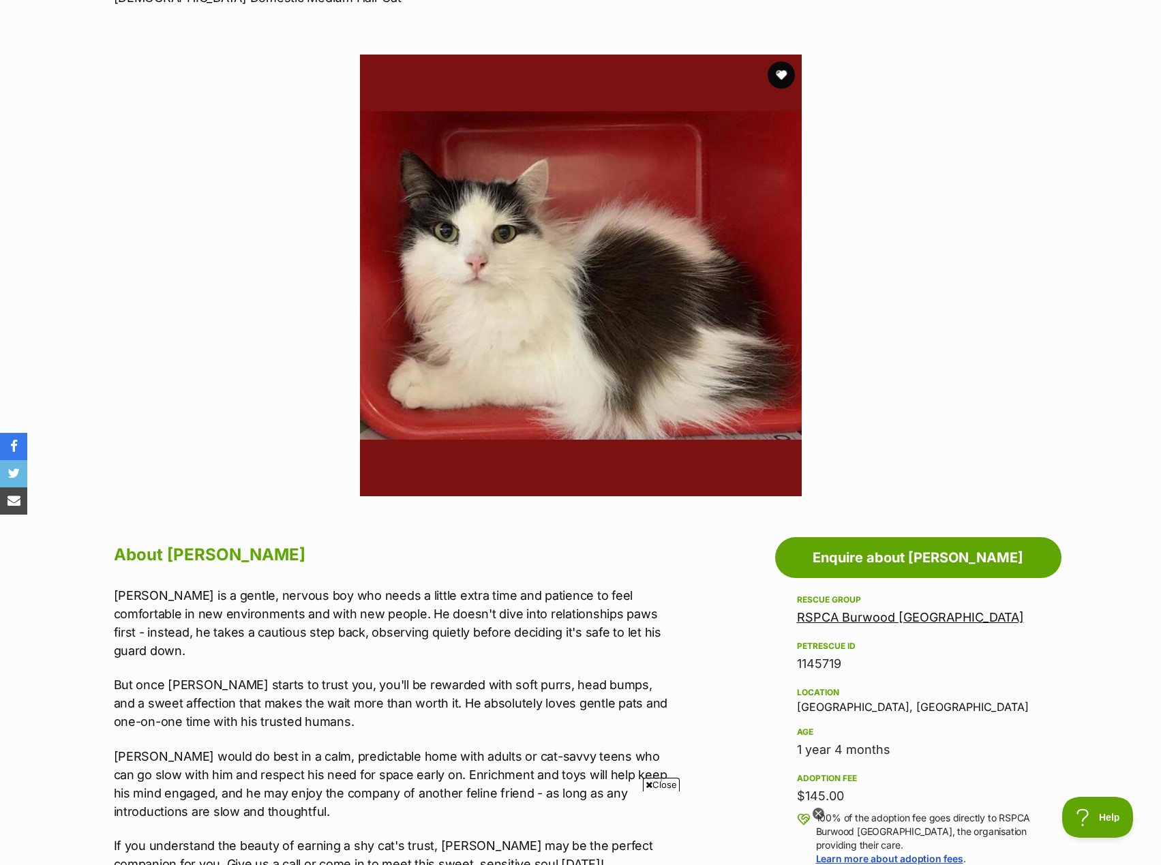
scroll to position [136, 0]
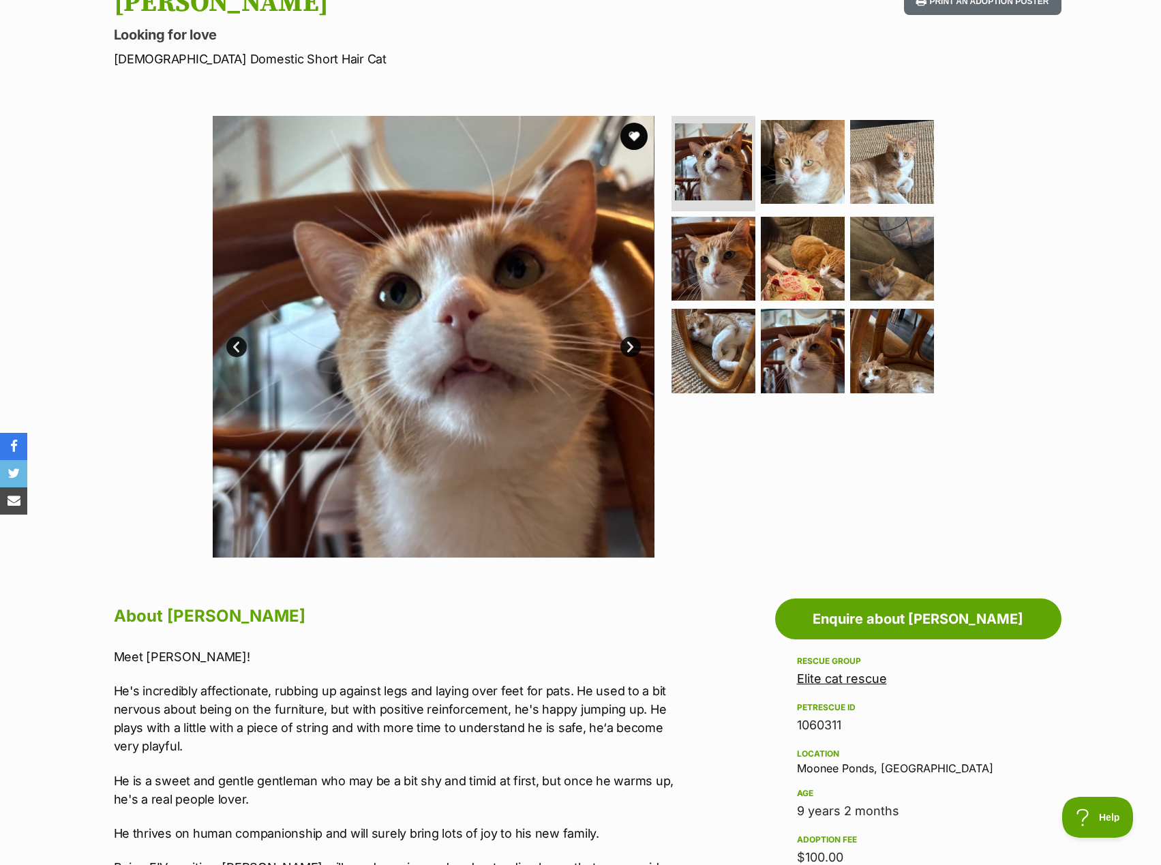
scroll to position [273, 0]
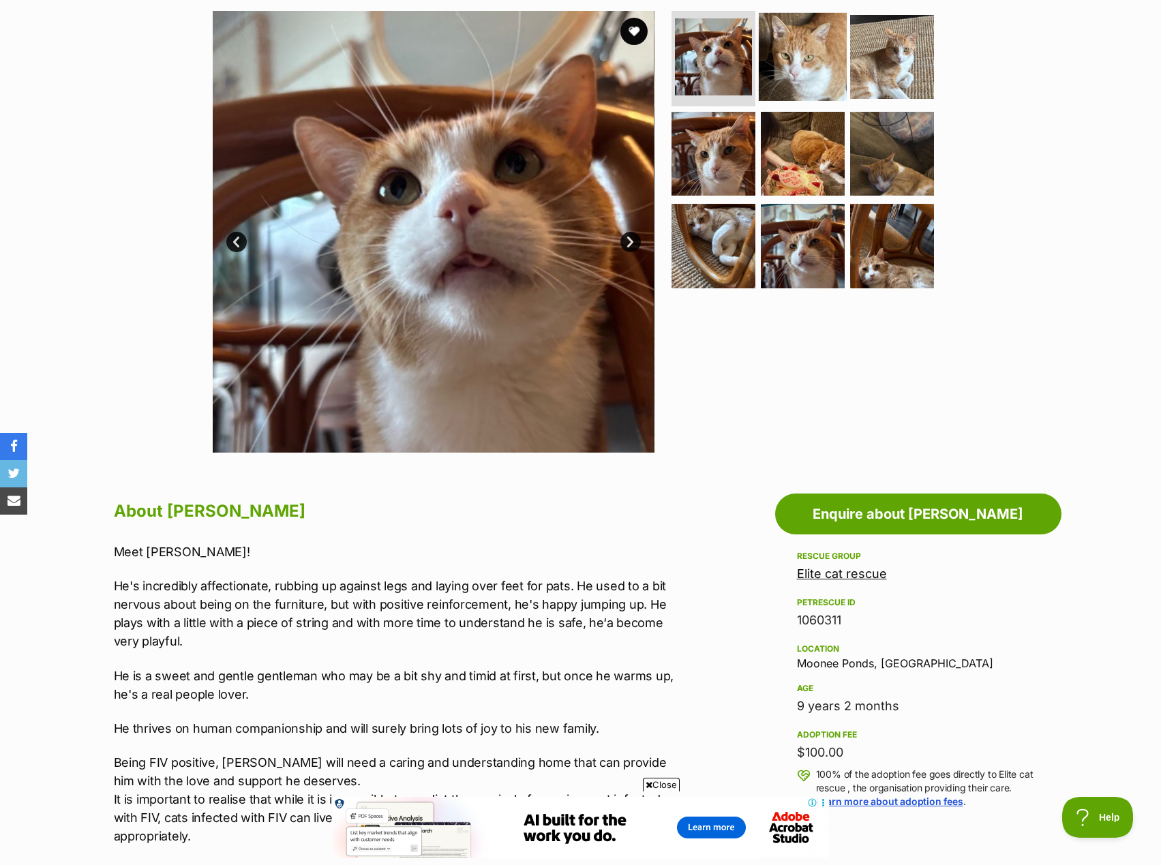
click at [824, 93] on img at bounding box center [803, 57] width 88 height 88
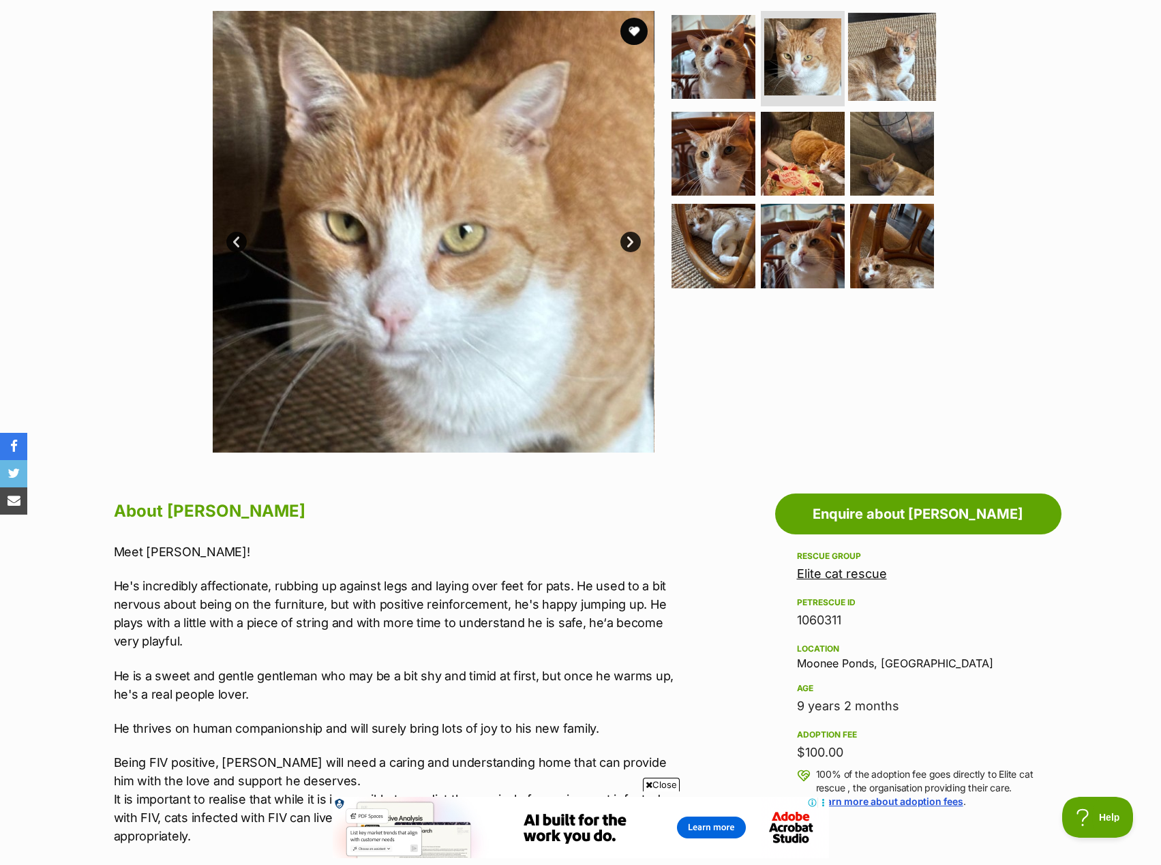
click at [918, 81] on img at bounding box center [892, 57] width 88 height 88
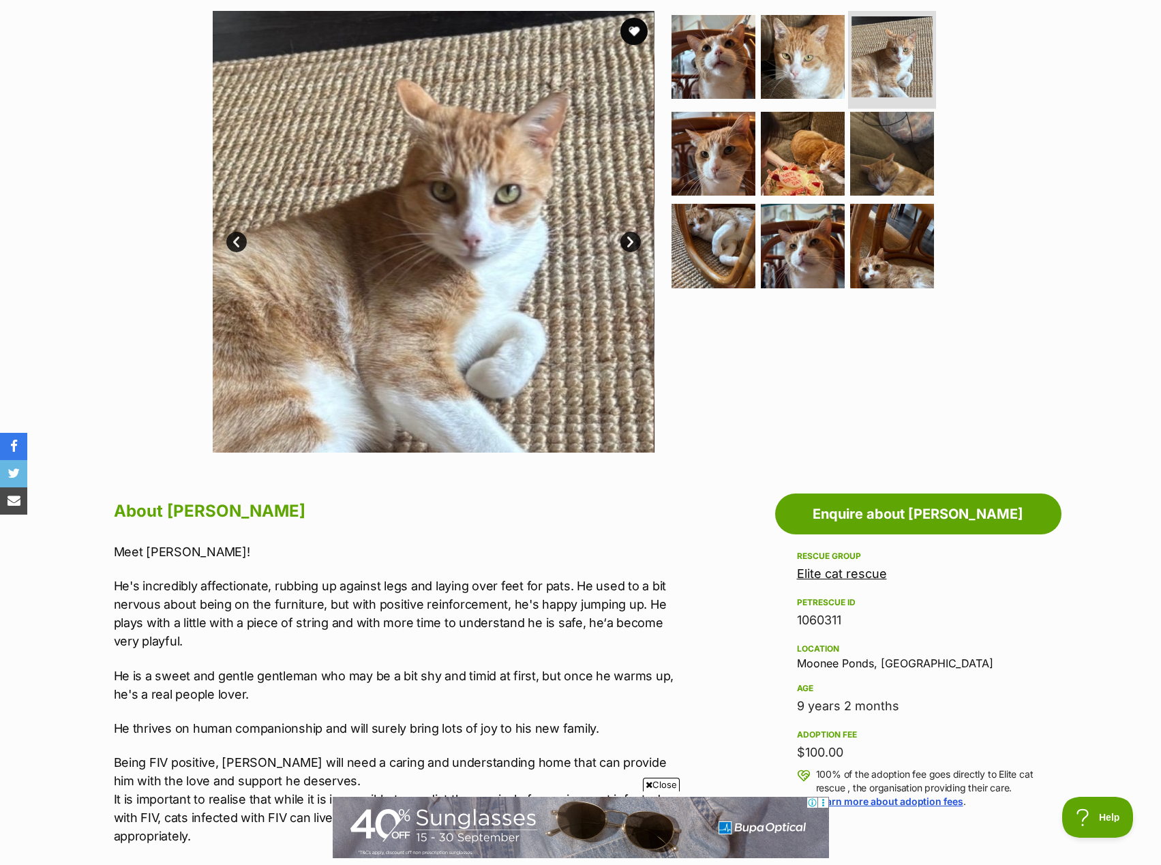
scroll to position [0, 0]
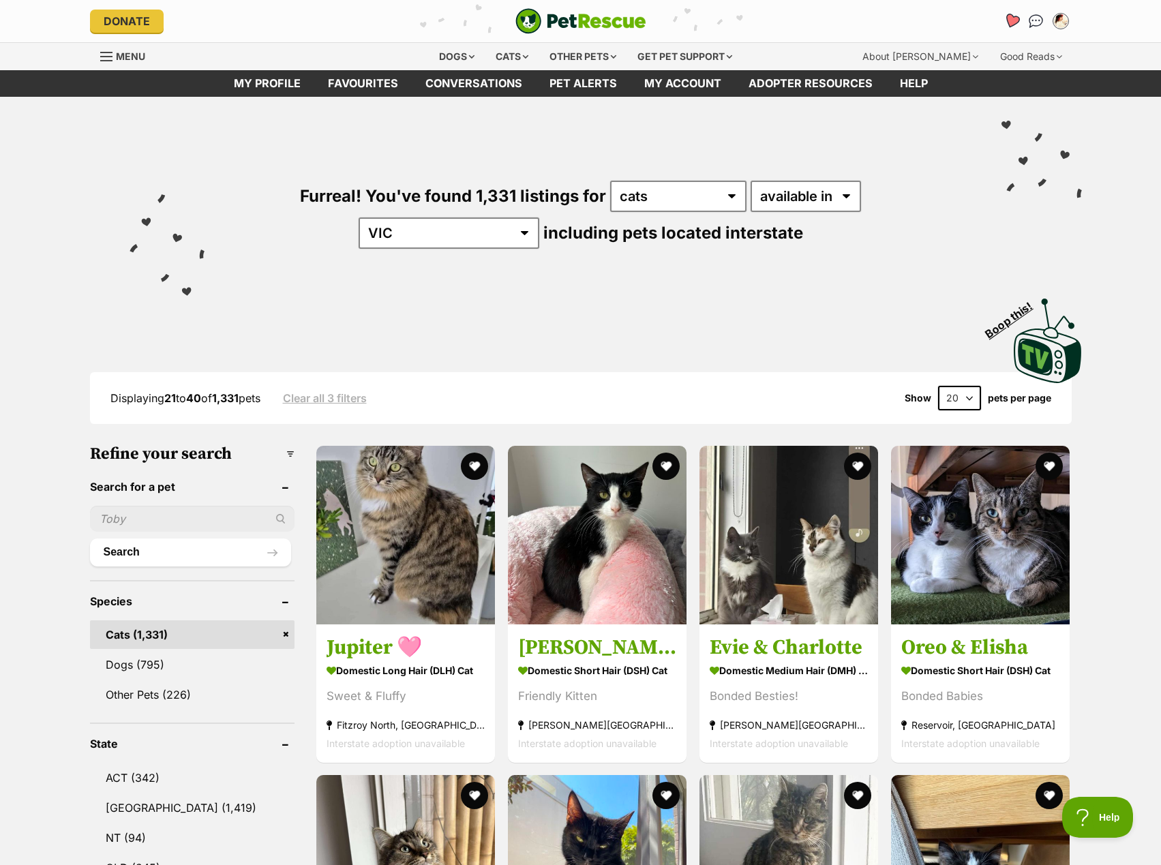
click at [1007, 20] on icon "Favourites" at bounding box center [1011, 21] width 16 height 16
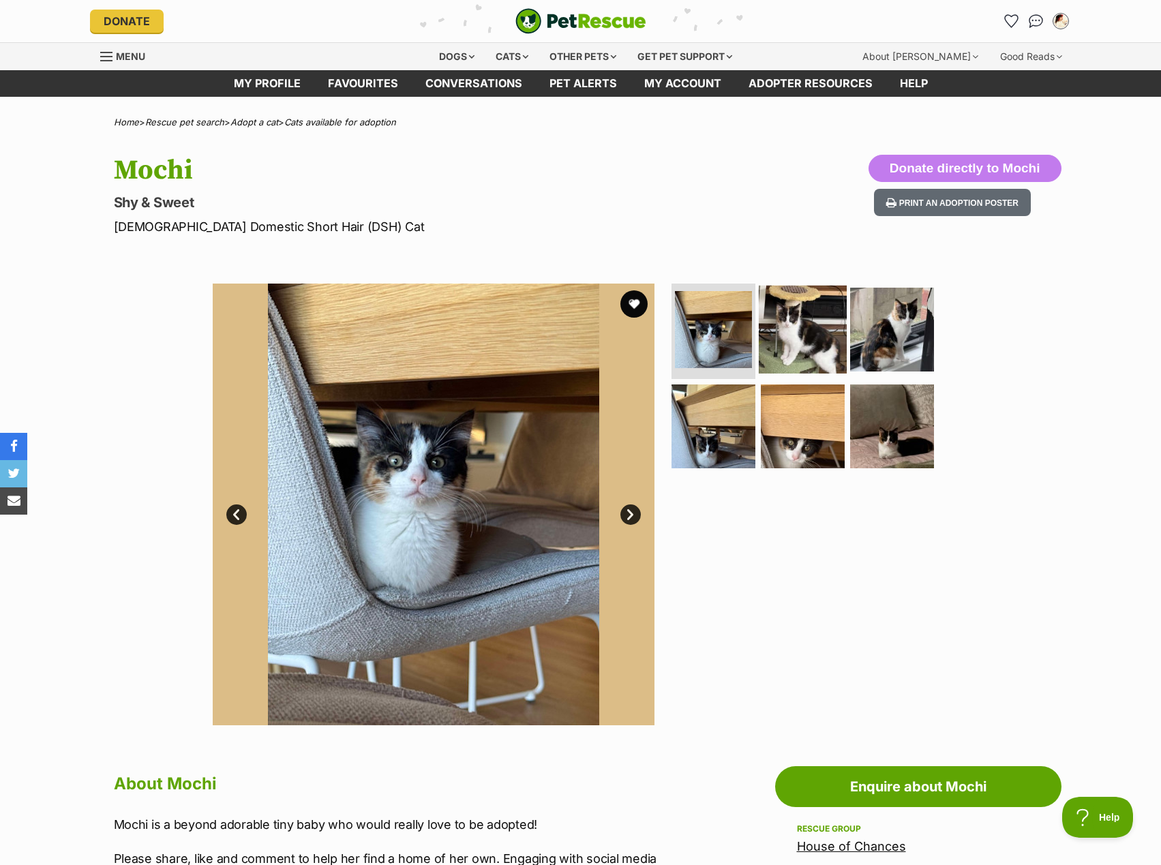
click at [807, 292] on img at bounding box center [803, 330] width 88 height 88
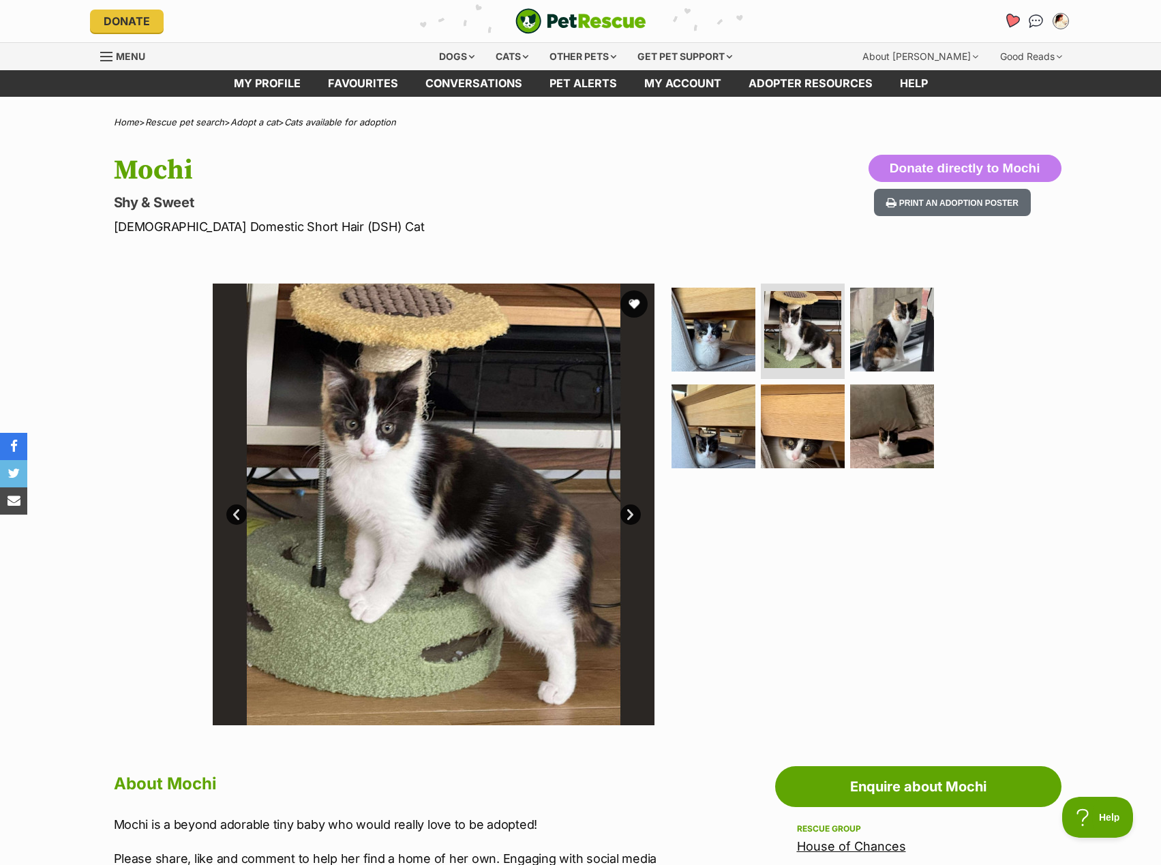
click at [1012, 11] on link "Favourites" at bounding box center [1011, 21] width 28 height 28
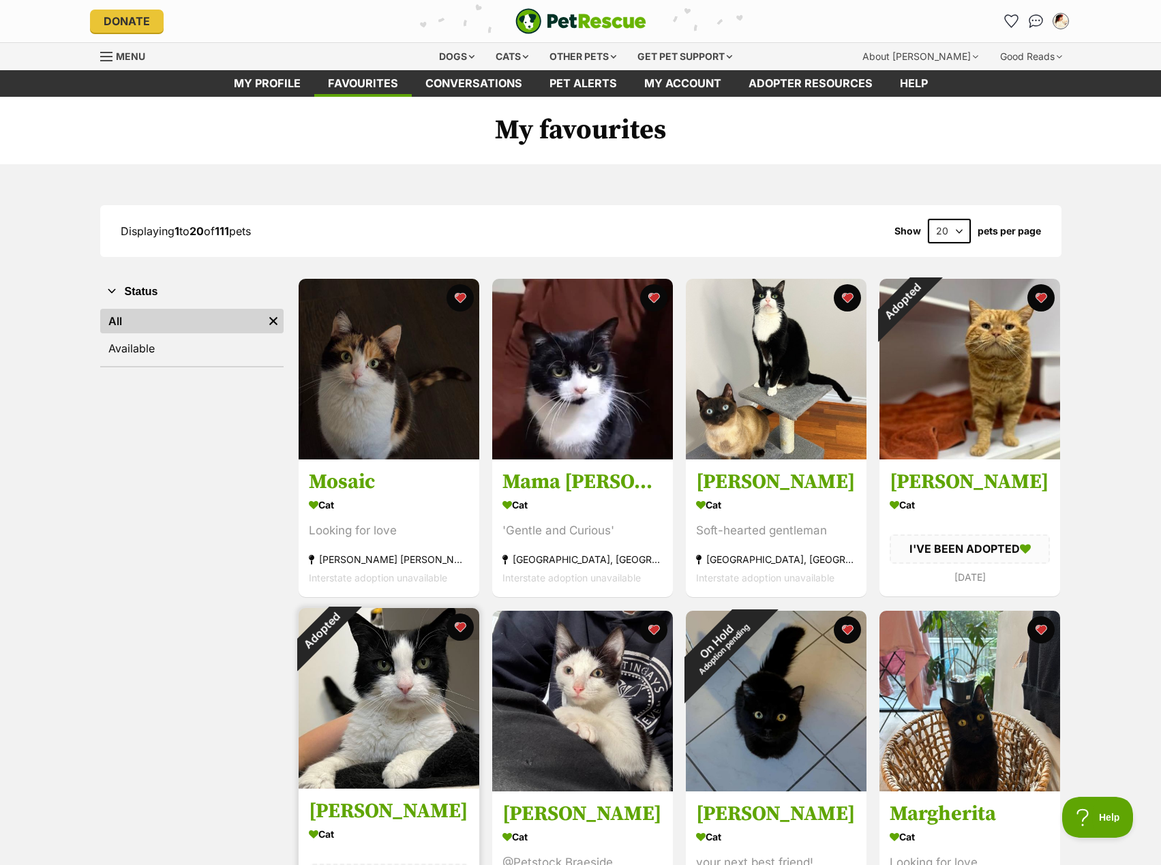
click at [366, 614] on img at bounding box center [389, 698] width 181 height 181
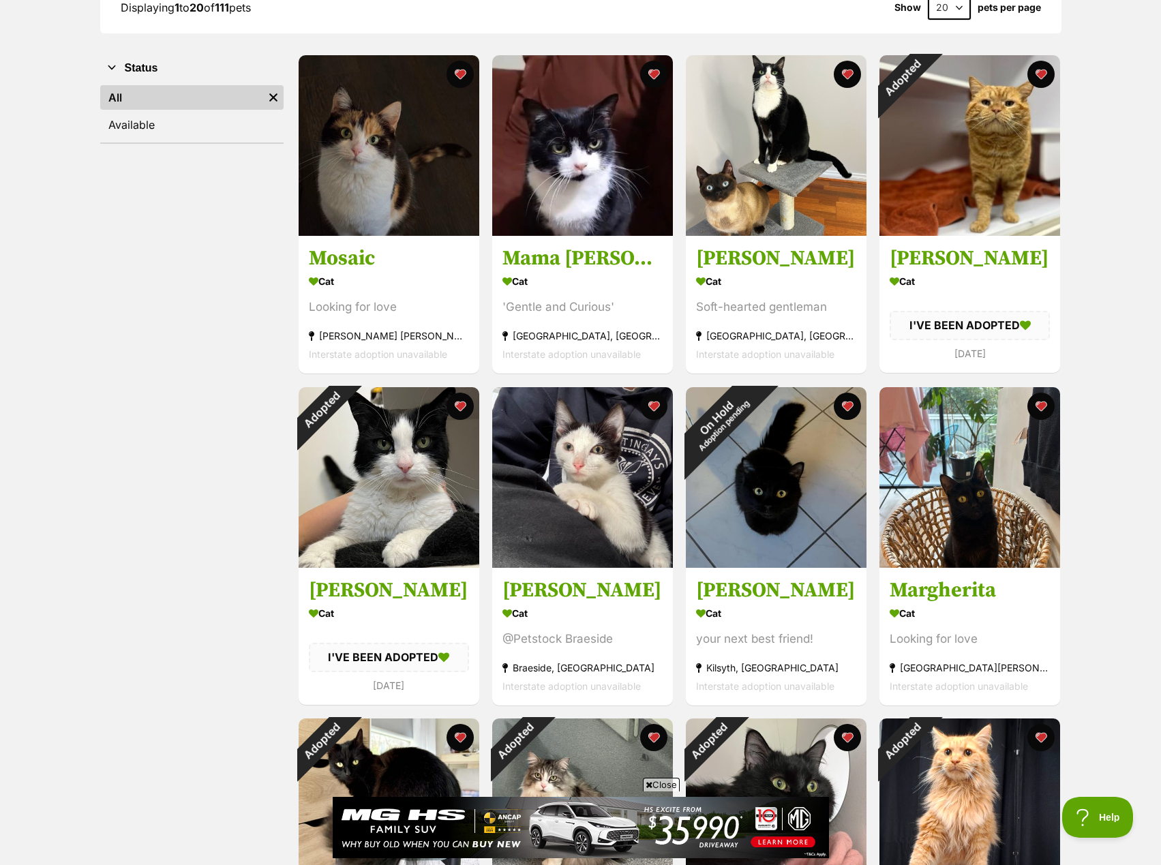
scroll to position [205, 0]
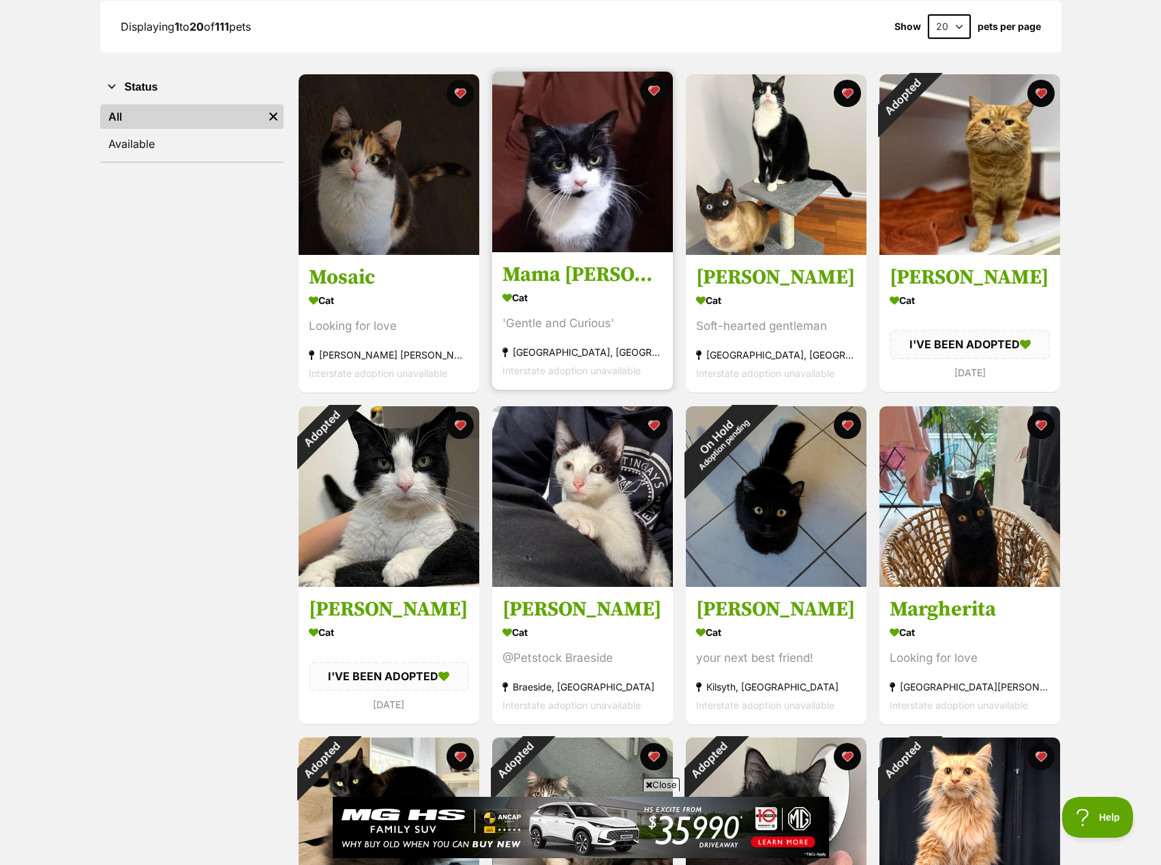
click at [549, 224] on img at bounding box center [582, 162] width 181 height 181
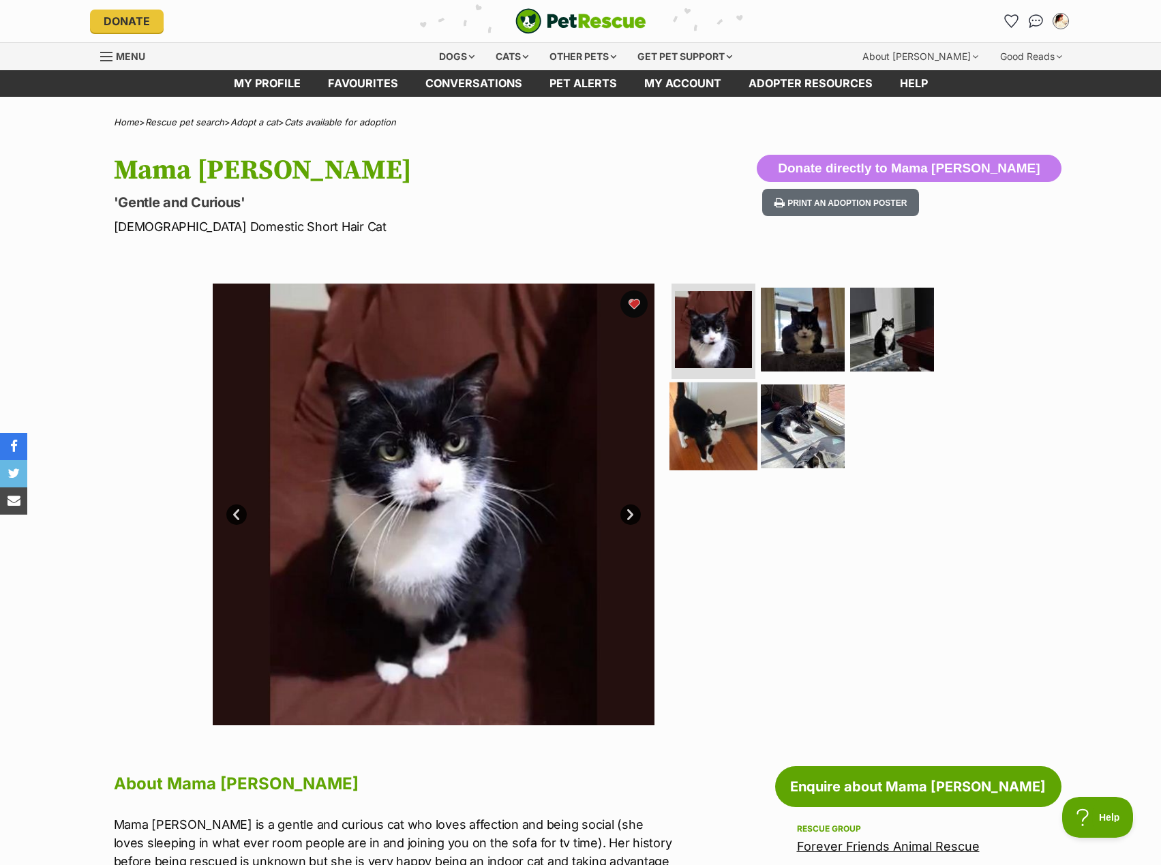
click at [740, 442] on img at bounding box center [714, 426] width 88 height 88
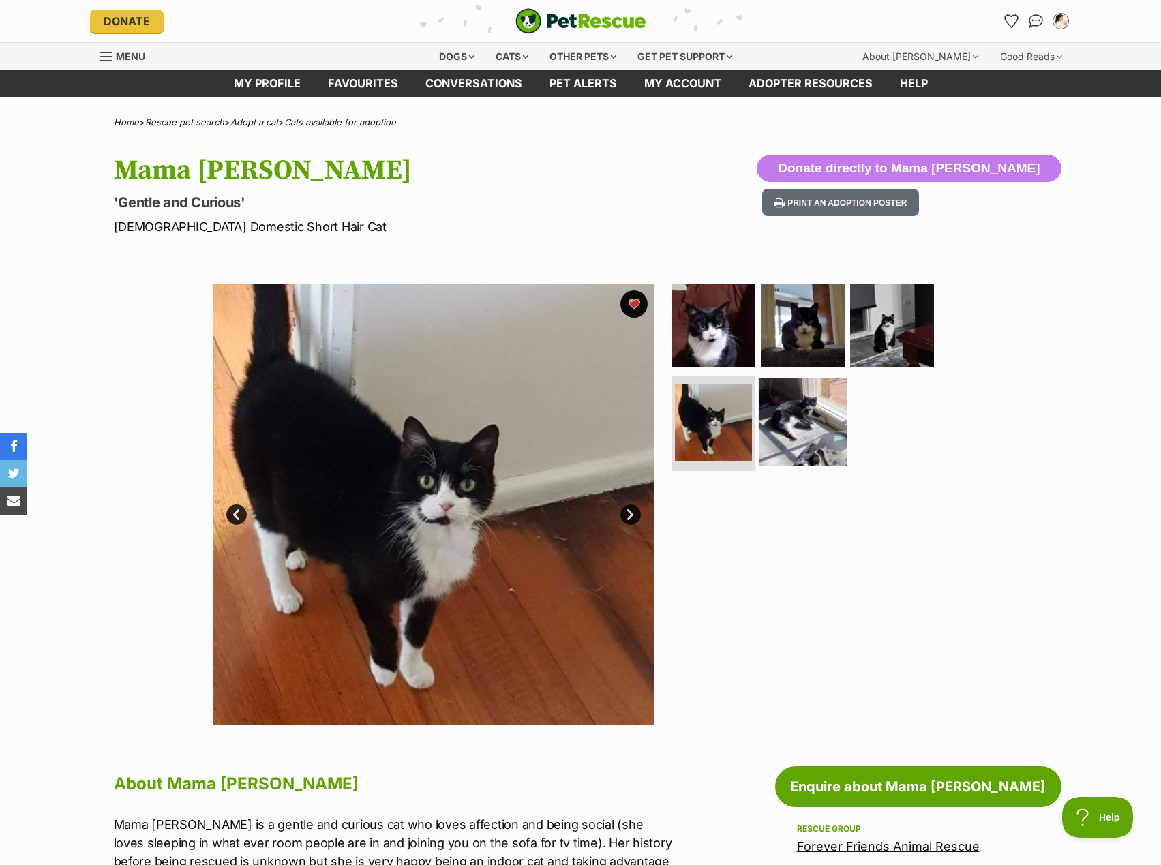
click at [809, 451] on img at bounding box center [803, 422] width 88 height 88
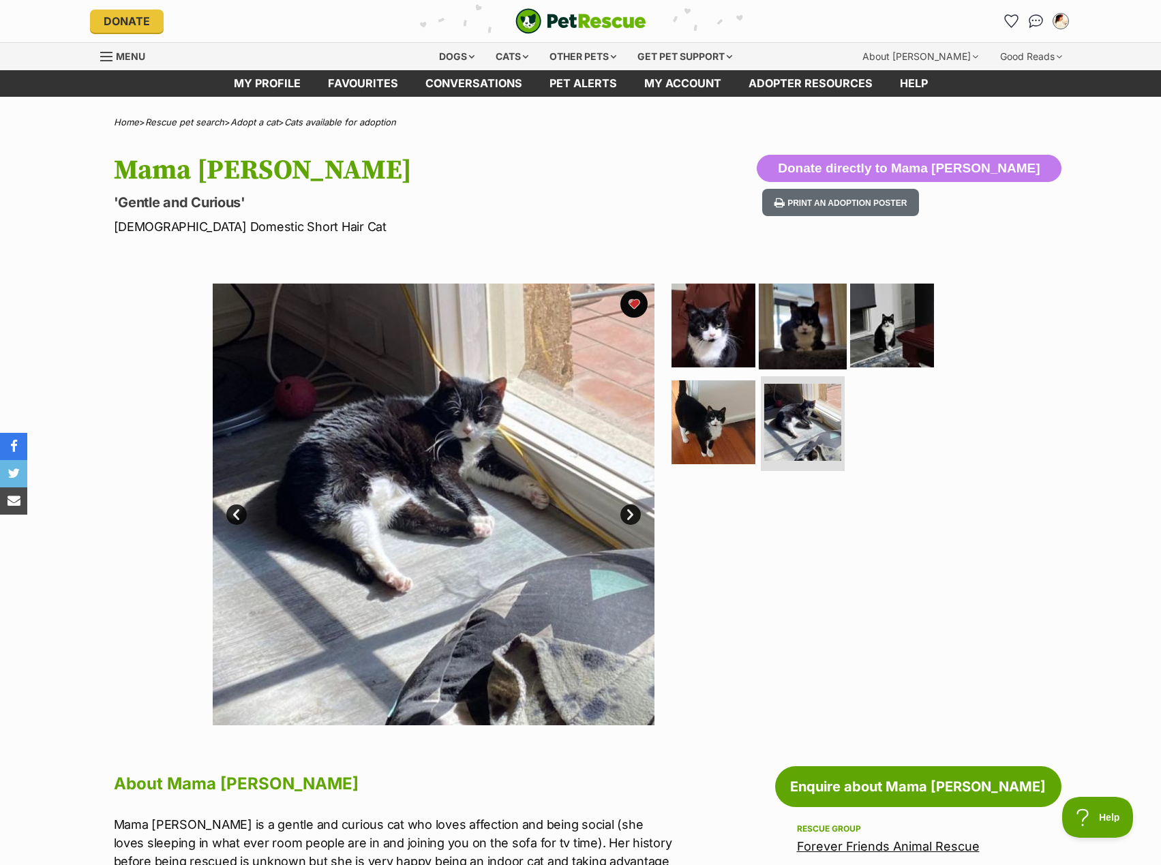
click at [796, 357] on img at bounding box center [803, 326] width 88 height 88
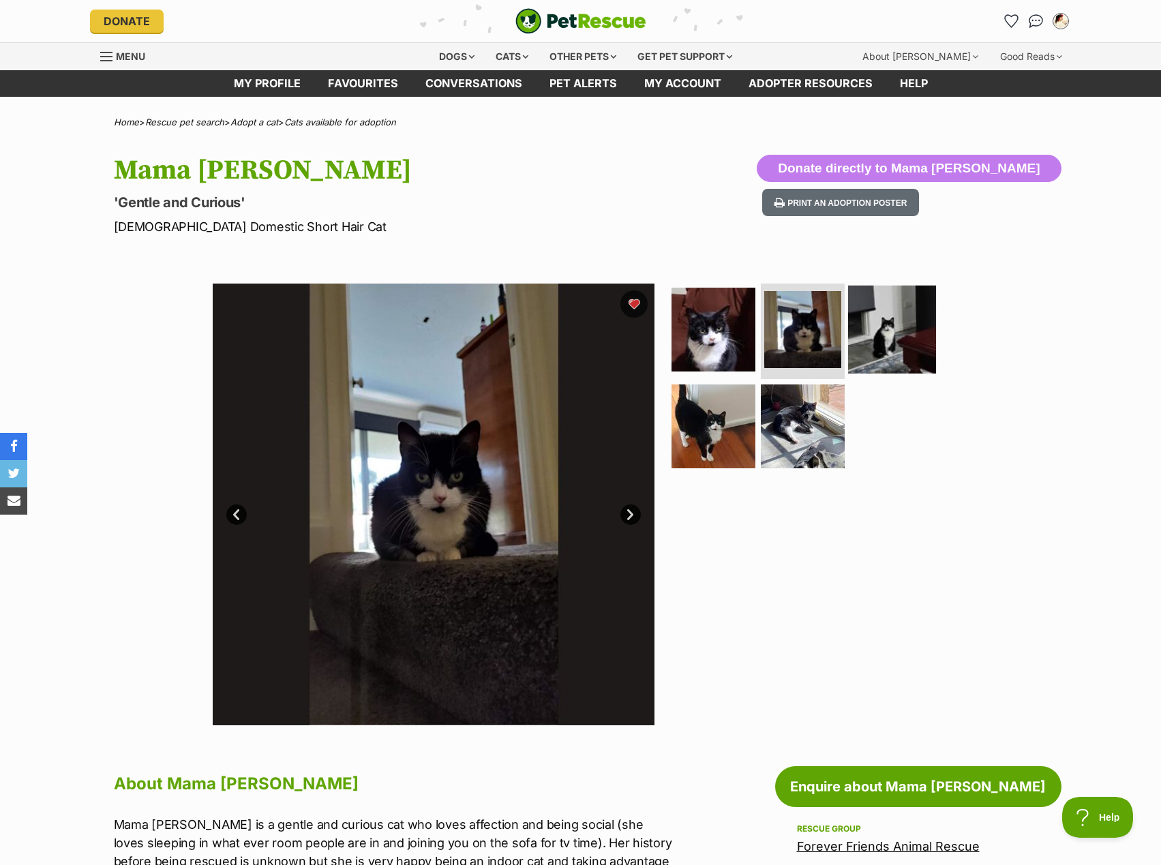
click at [866, 335] on img at bounding box center [892, 330] width 88 height 88
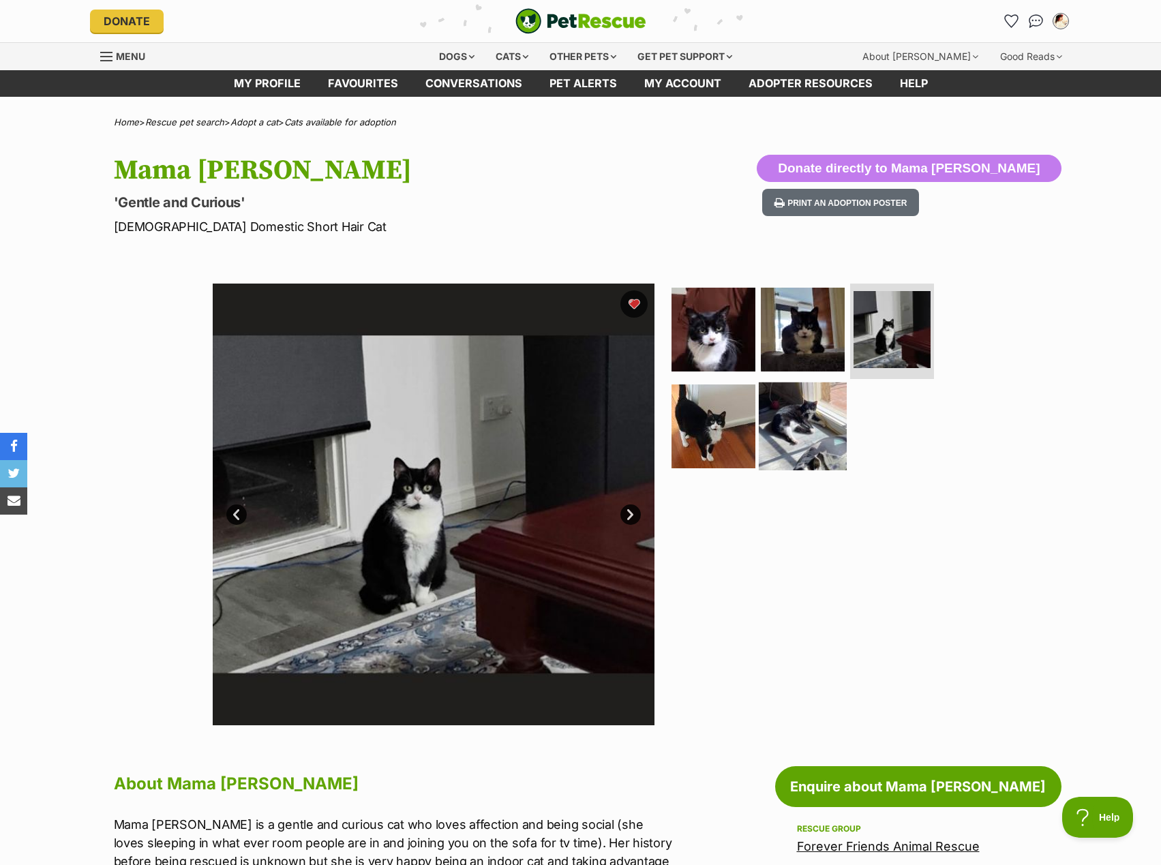
click at [759, 415] on img at bounding box center [803, 426] width 88 height 88
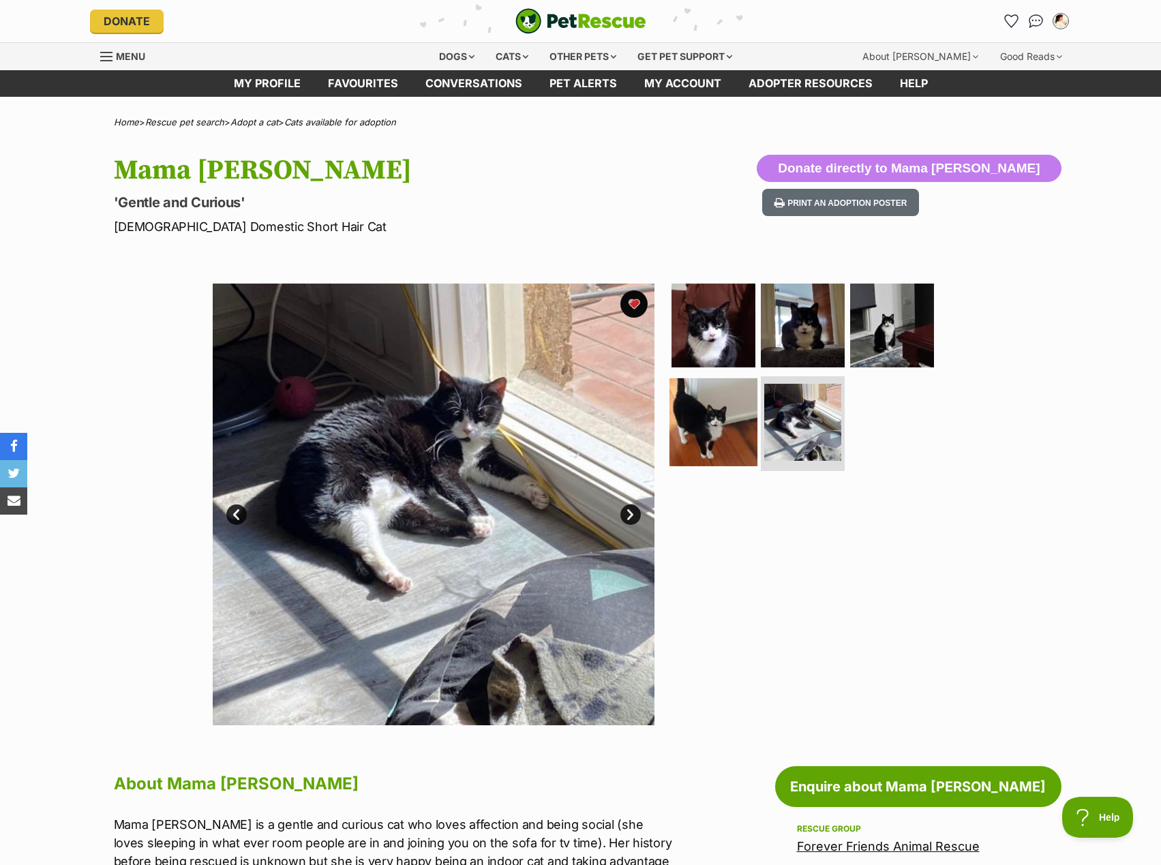
click at [703, 423] on img at bounding box center [714, 422] width 88 height 88
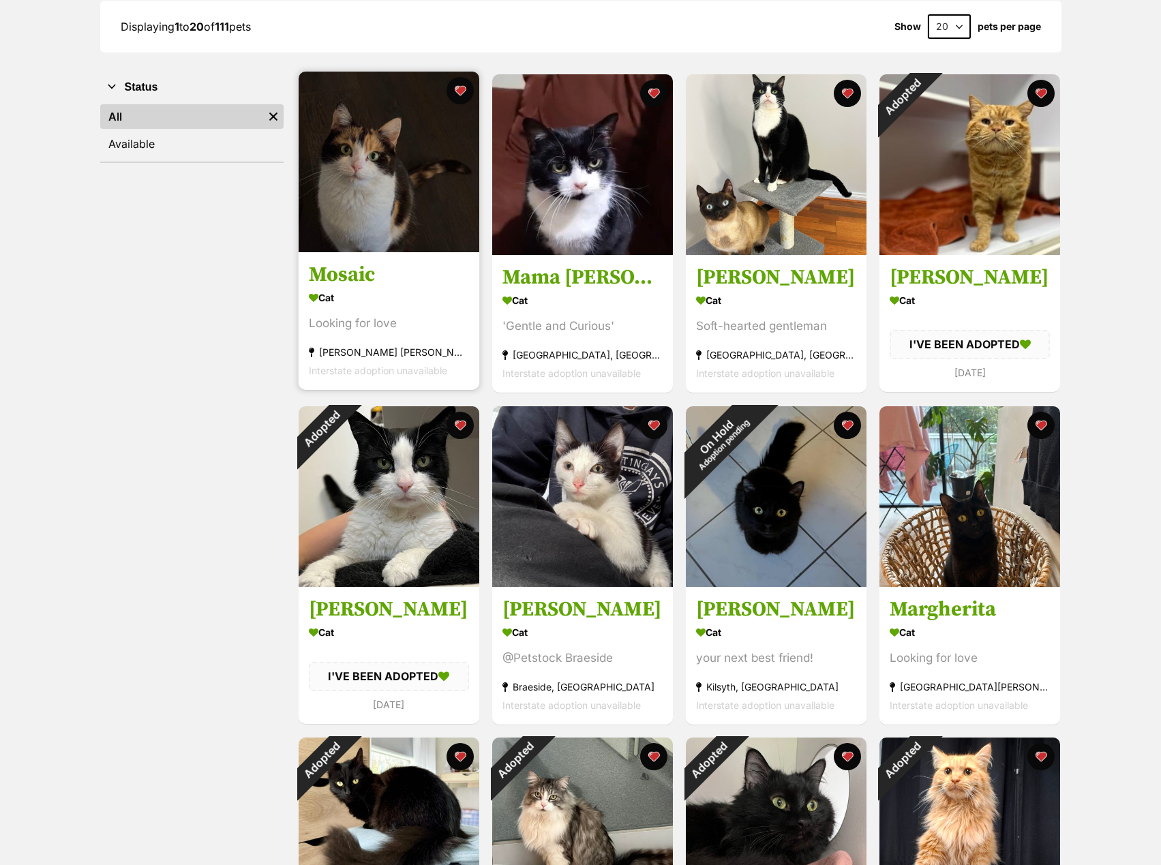
click at [401, 165] on img at bounding box center [389, 162] width 181 height 181
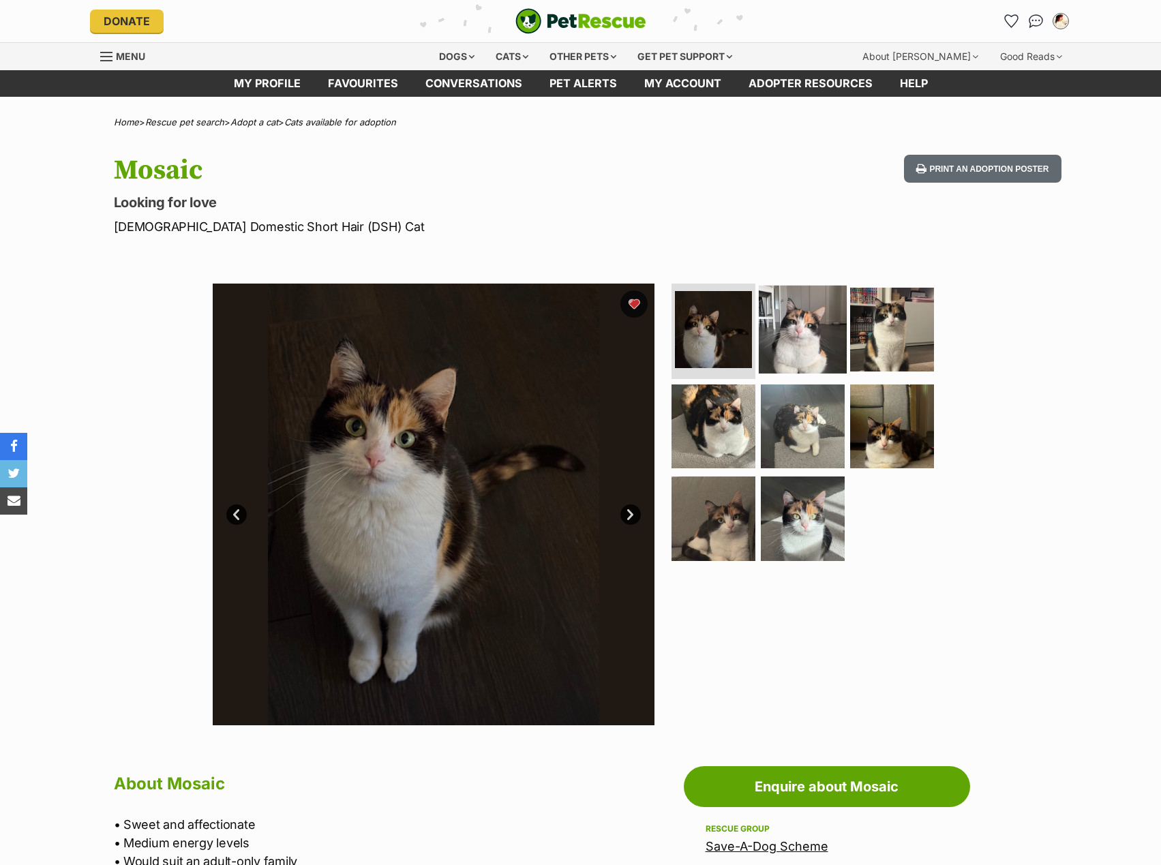
click at [820, 332] on img at bounding box center [803, 330] width 88 height 88
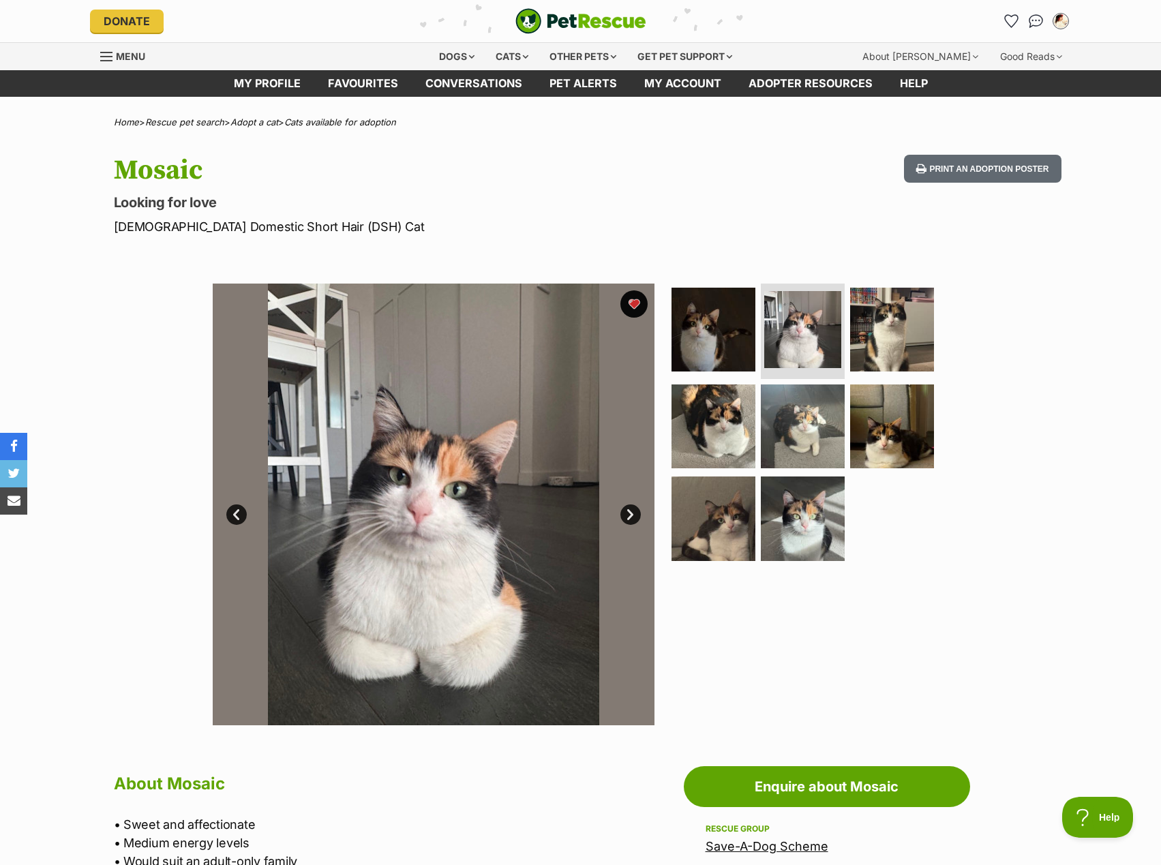
click at [921, 376] on ul at bounding box center [809, 427] width 280 height 286
click at [905, 431] on img at bounding box center [892, 426] width 88 height 88
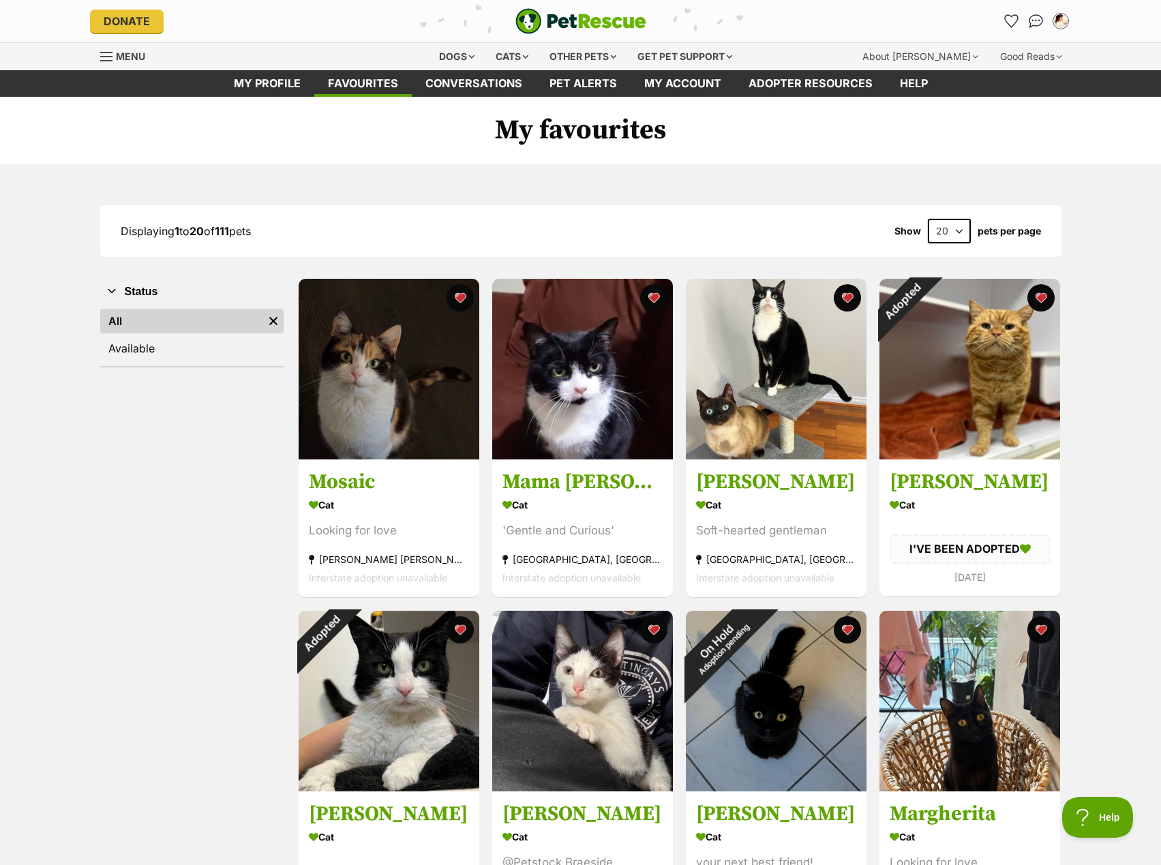
click at [543, 14] on img "PetRescue" at bounding box center [580, 21] width 131 height 26
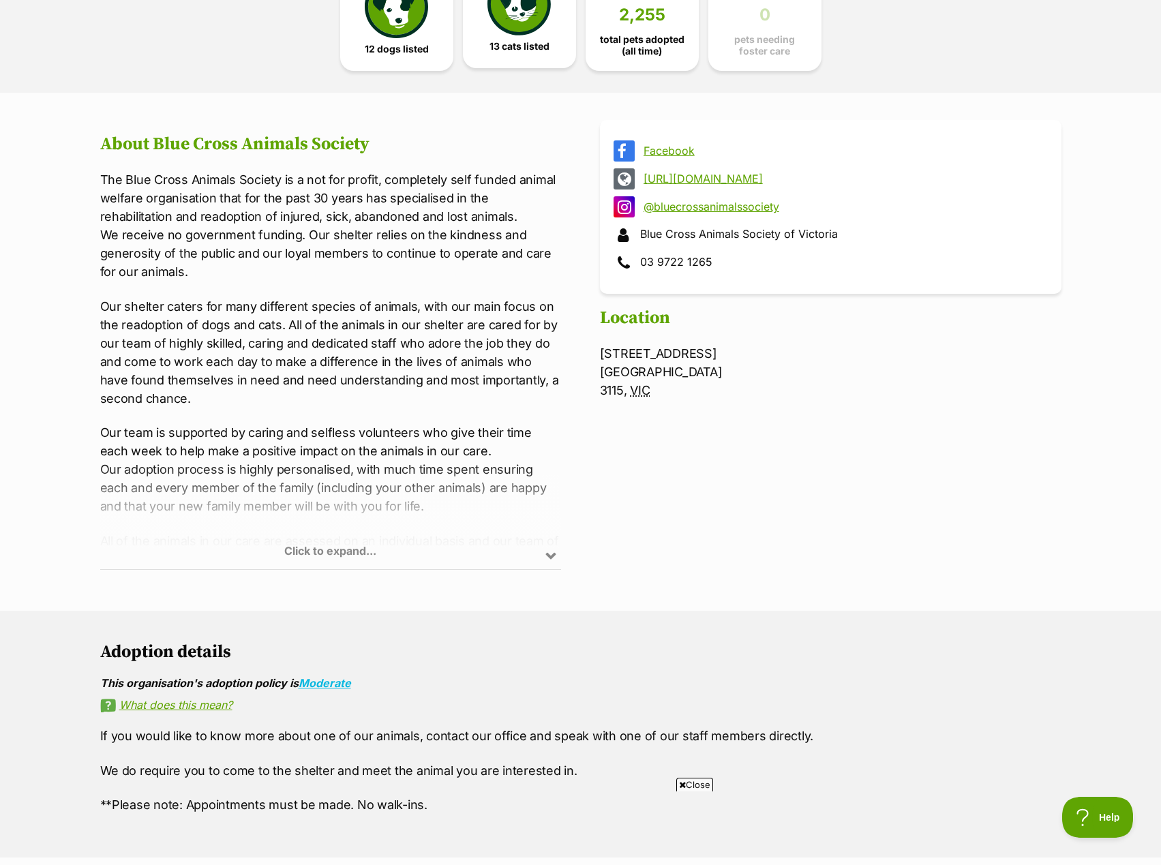
scroll to position [341, 0]
